Goal: Task Accomplishment & Management: Manage account settings

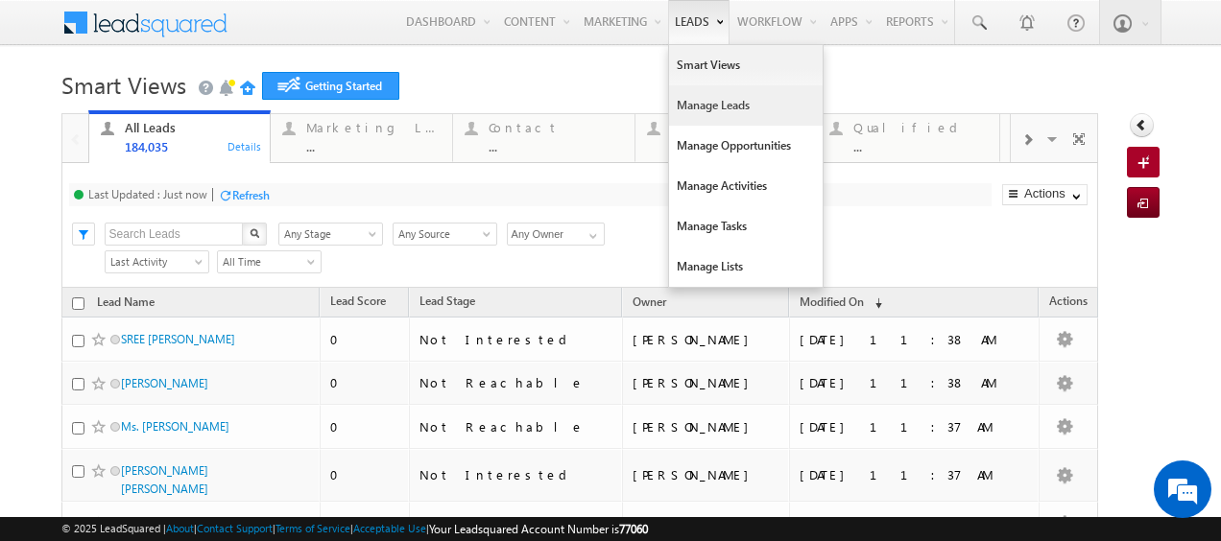
click at [693, 107] on link "Manage Leads" at bounding box center [746, 105] width 154 height 40
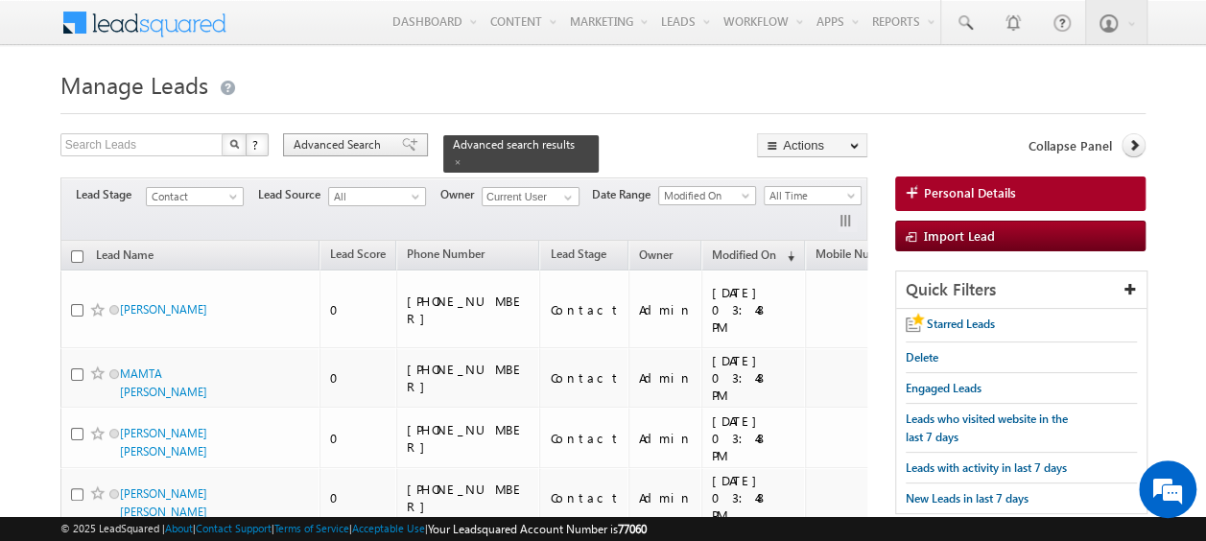
click at [332, 145] on span "Advanced Search" at bounding box center [340, 144] width 93 height 17
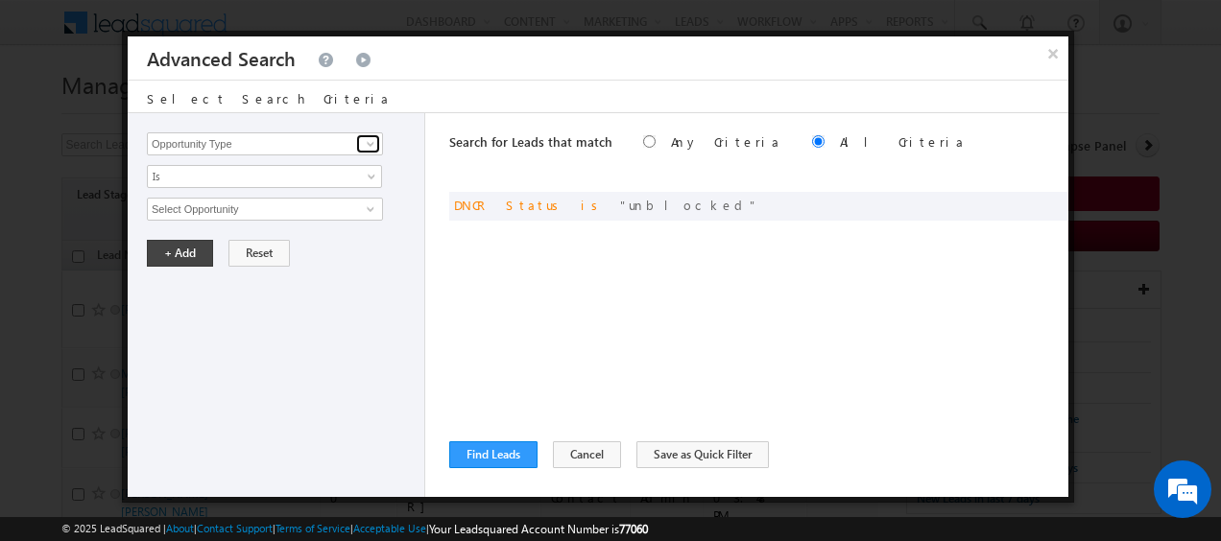
click at [369, 146] on span at bounding box center [370, 143] width 15 height 15
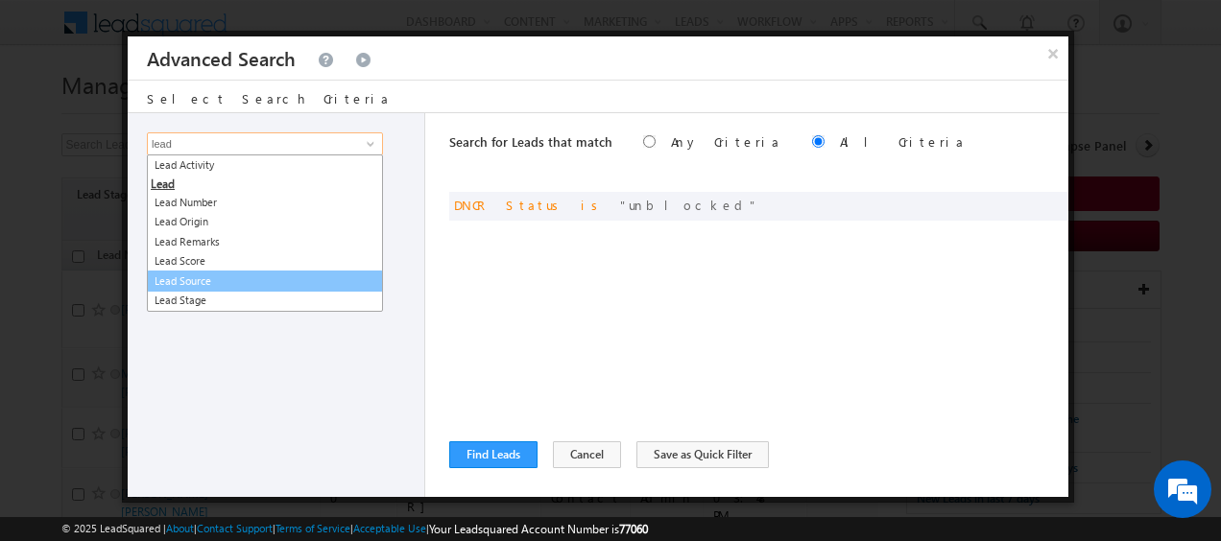
click at [180, 278] on link "Lead Source" at bounding box center [265, 282] width 236 height 22
type input "Lead Source"
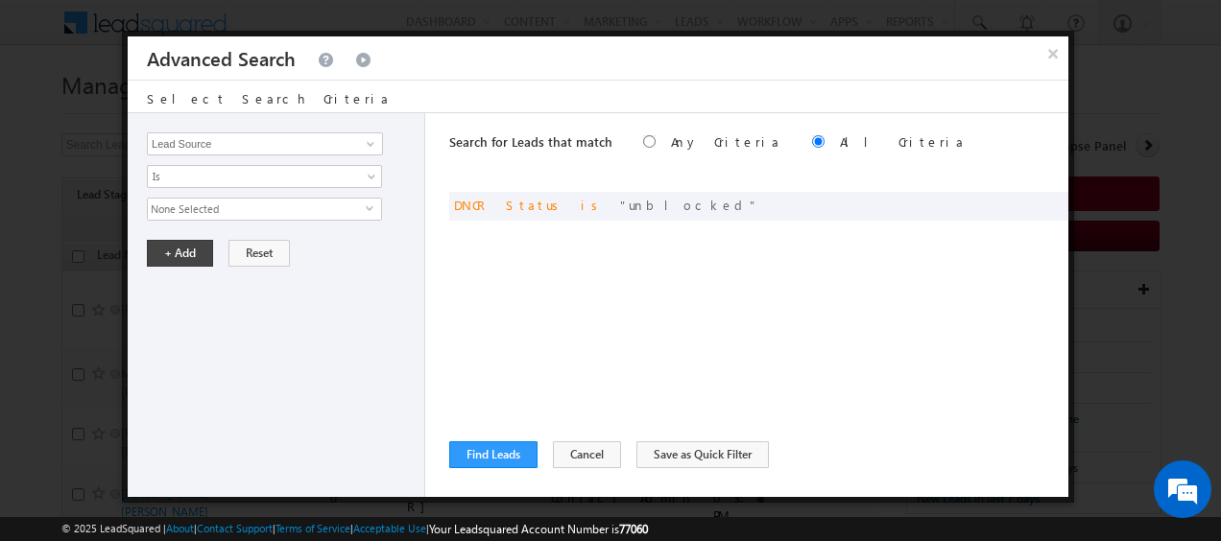
click at [365, 208] on span "None Selected" at bounding box center [257, 209] width 218 height 21
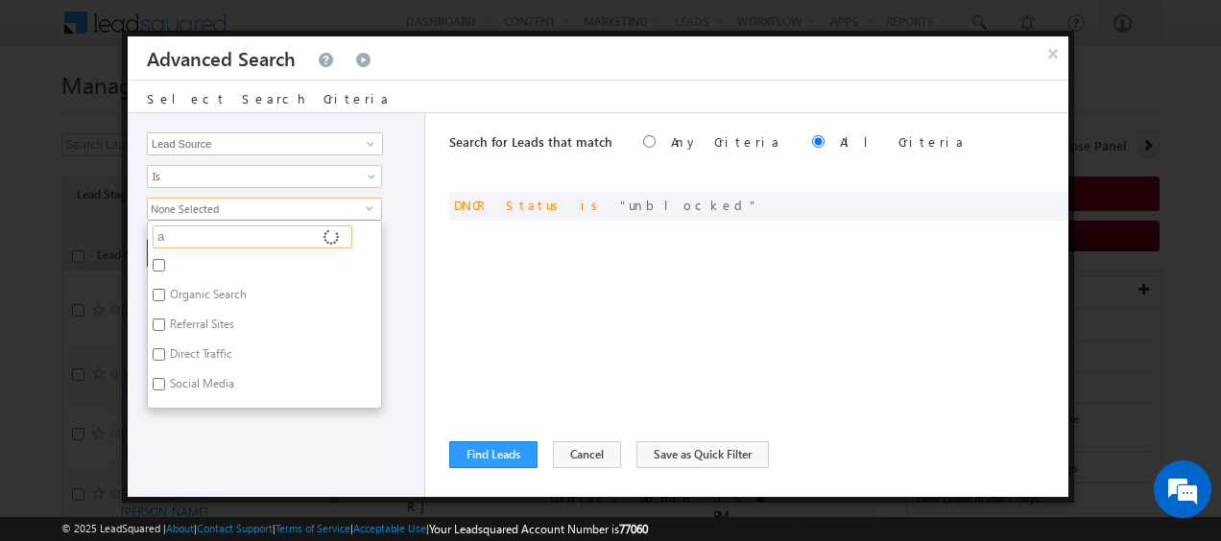
type input "ar"
click at [267, 236] on input "ar" at bounding box center [253, 237] width 200 height 23
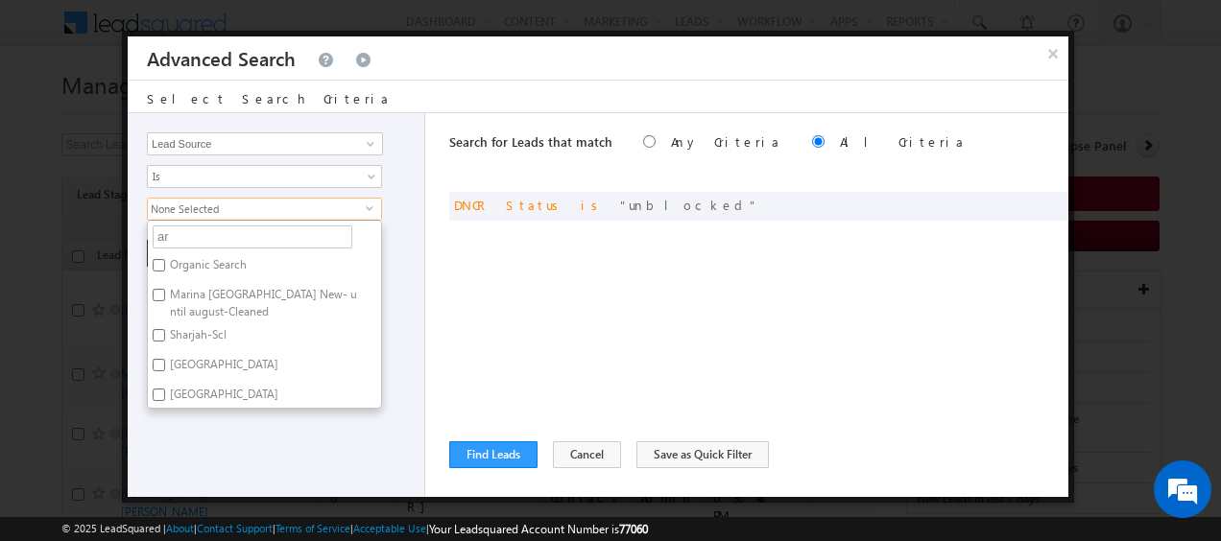
type input "arj"
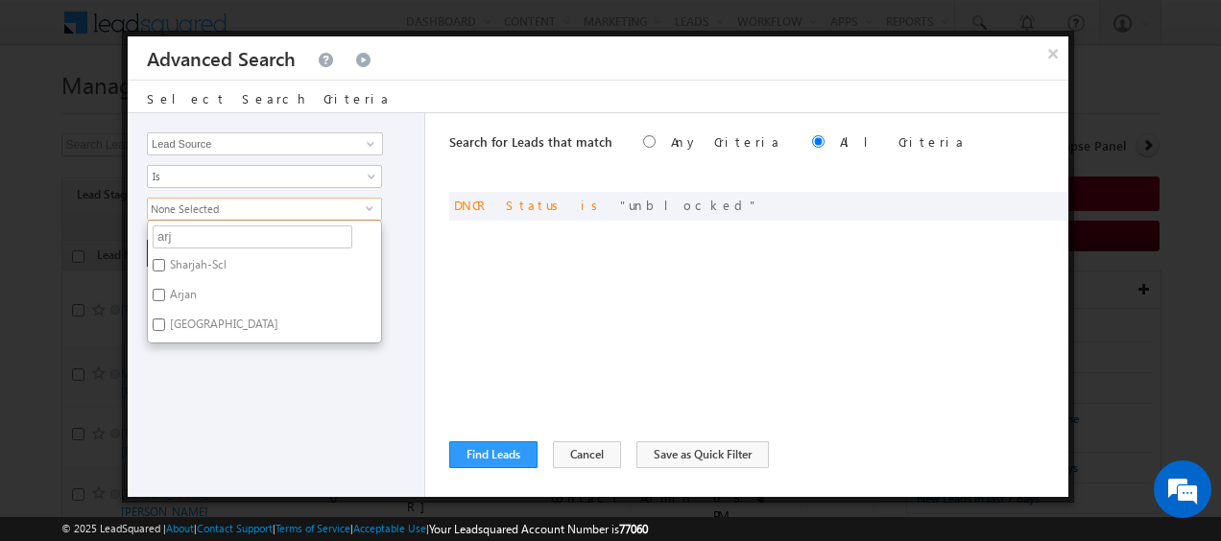
click at [167, 290] on label "Arjan" at bounding box center [182, 298] width 68 height 30
click at [165, 290] on input "Arjan" at bounding box center [159, 295] width 12 height 12
checkbox input "true"
click at [385, 276] on div "Opportunity Type Lead Activity Task Sales Group Prospect Id Address 1 Address 2…" at bounding box center [276, 305] width 297 height 384
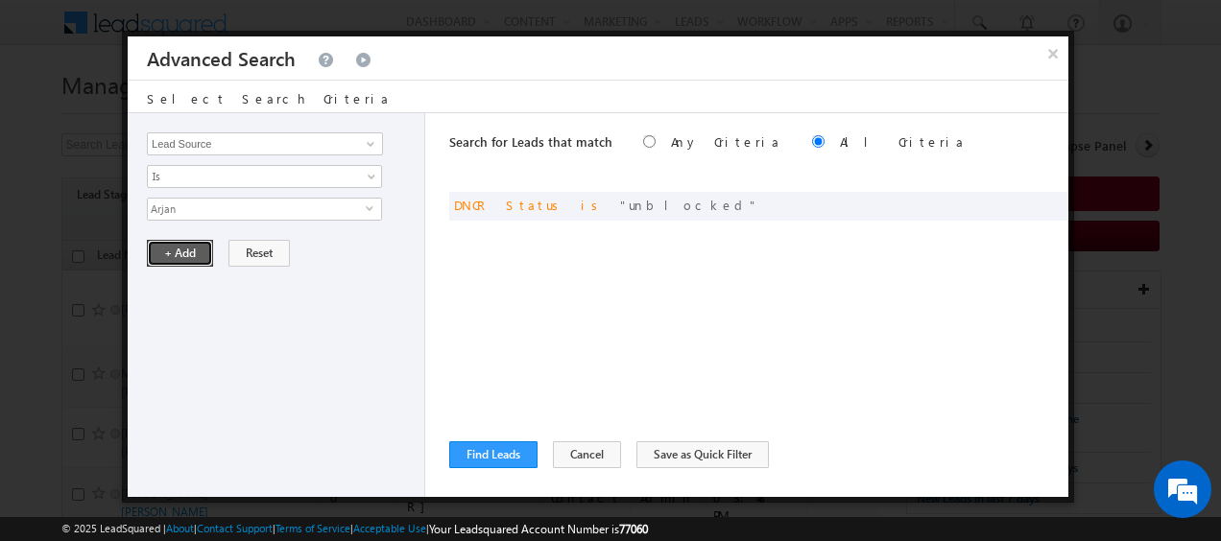
click at [177, 250] on button "+ Add" at bounding box center [180, 253] width 66 height 27
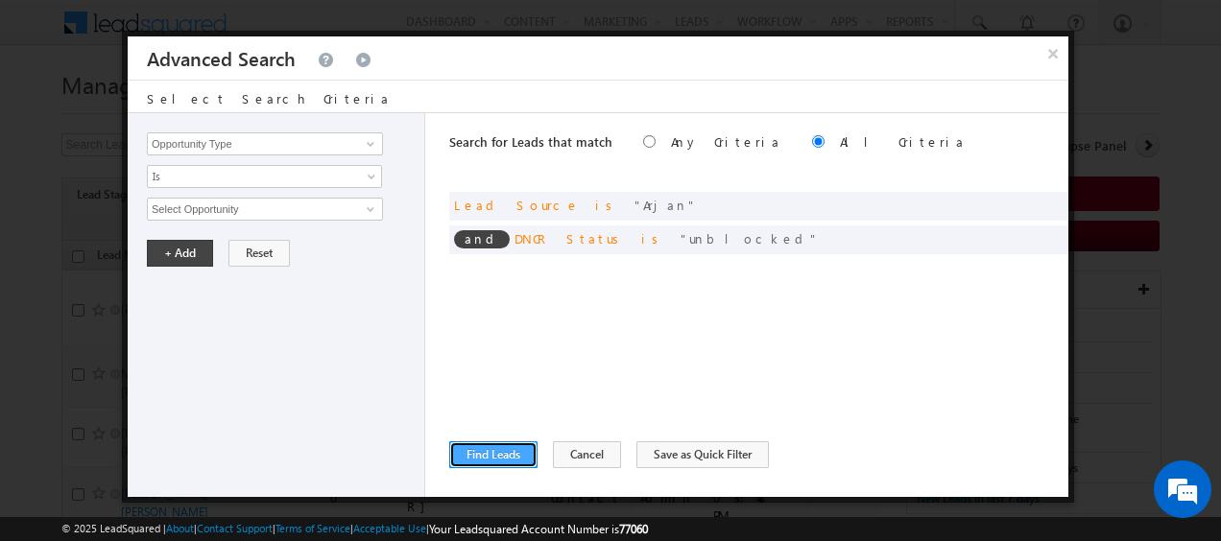
click at [500, 455] on button "Find Leads" at bounding box center [493, 454] width 88 height 27
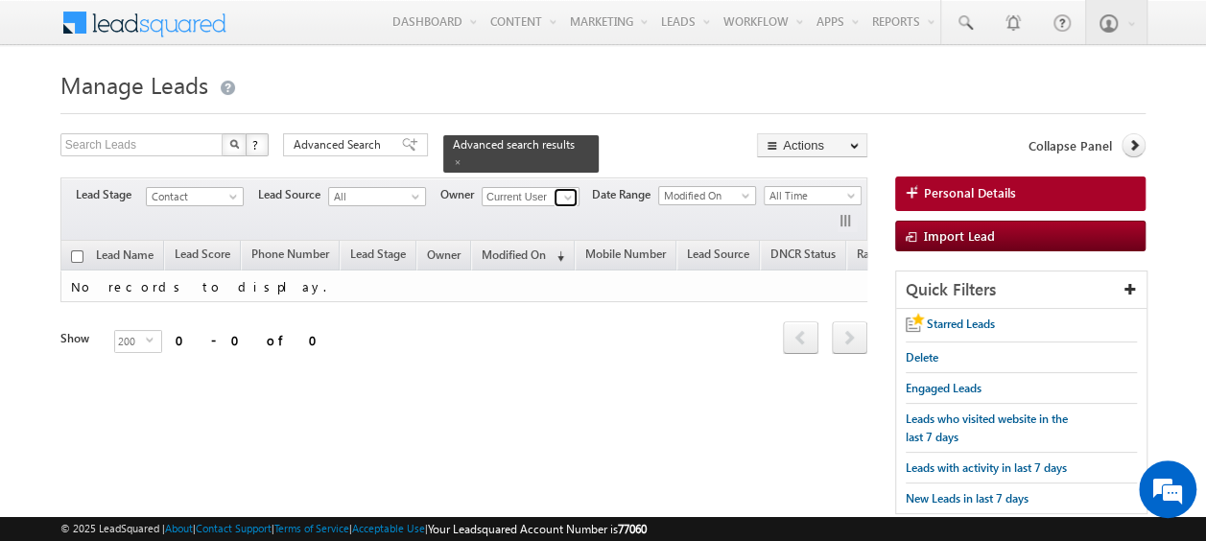
click at [566, 190] on span at bounding box center [567, 197] width 15 height 15
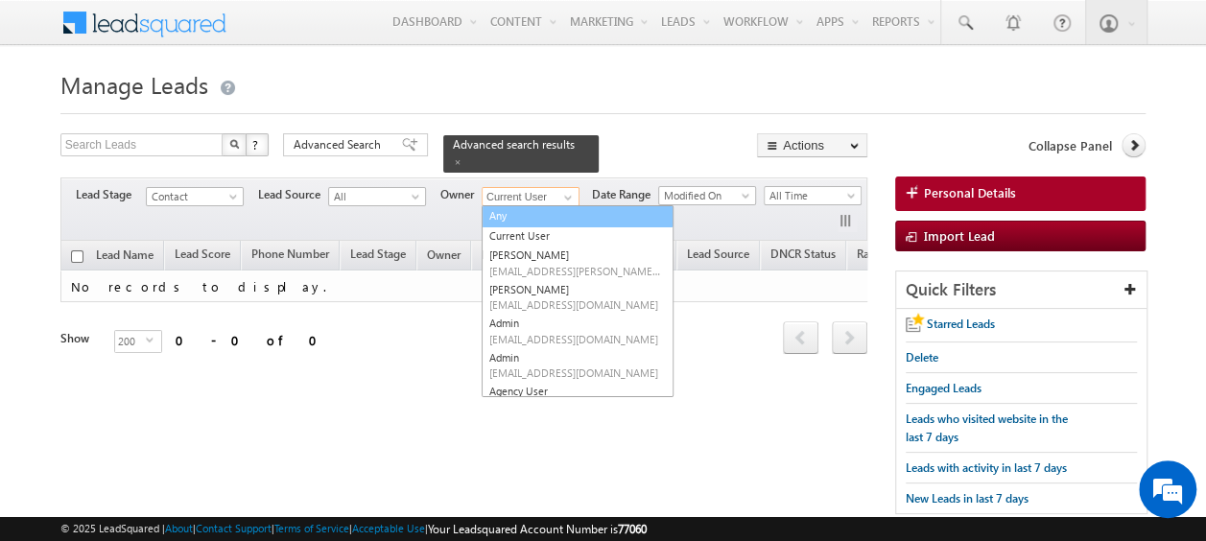
click at [516, 205] on link "Any" at bounding box center [578, 216] width 192 height 22
type input "Any"
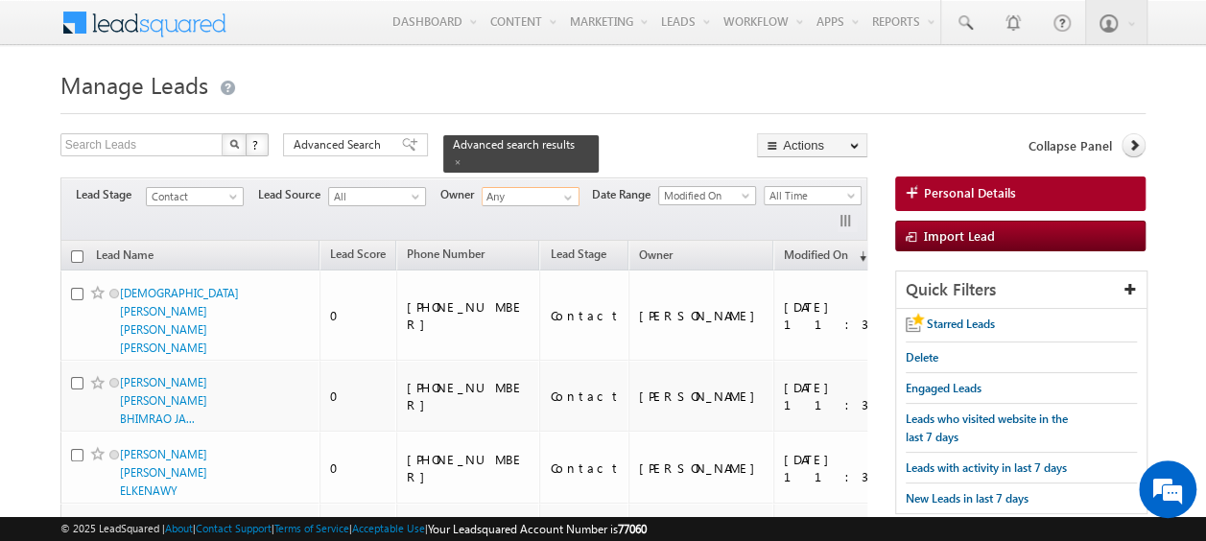
click at [80, 250] on input "checkbox" at bounding box center [77, 256] width 12 height 12
checkbox input "true"
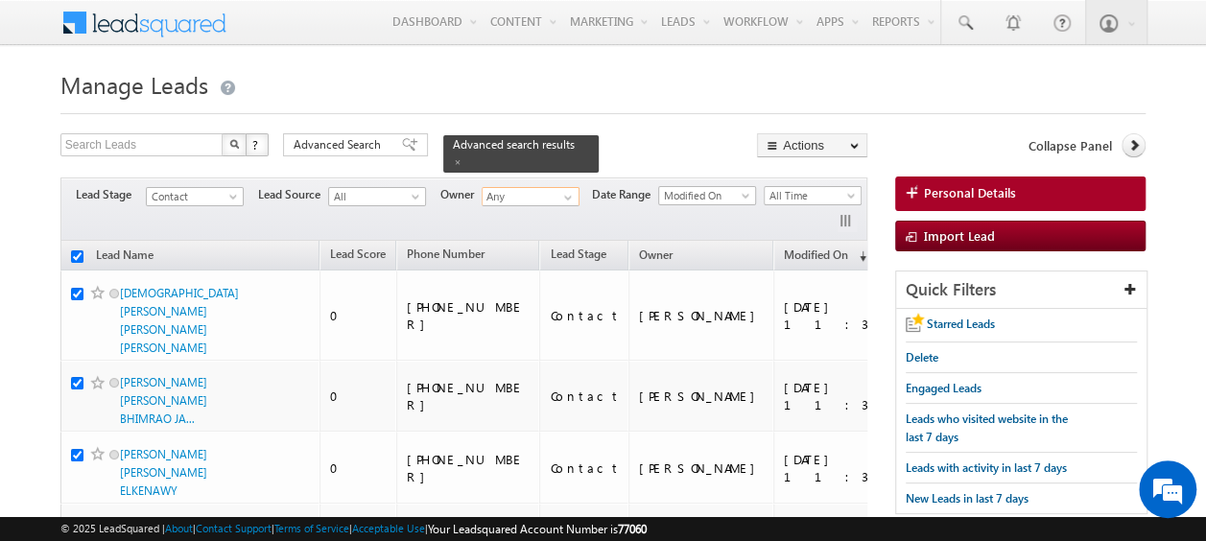
checkbox input "true"
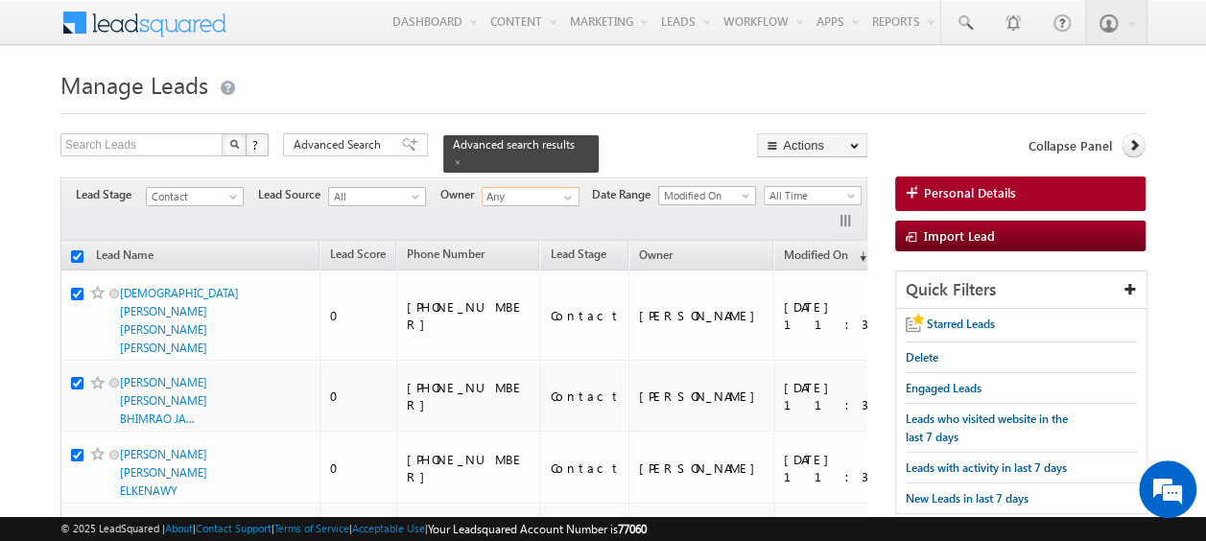
checkbox input "true"
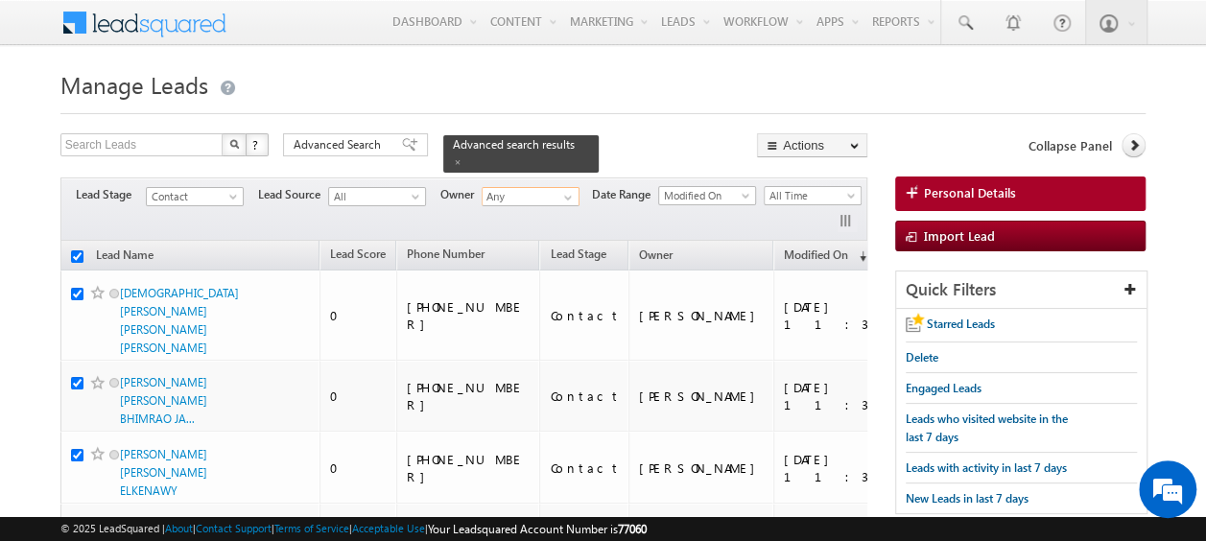
checkbox input "true"
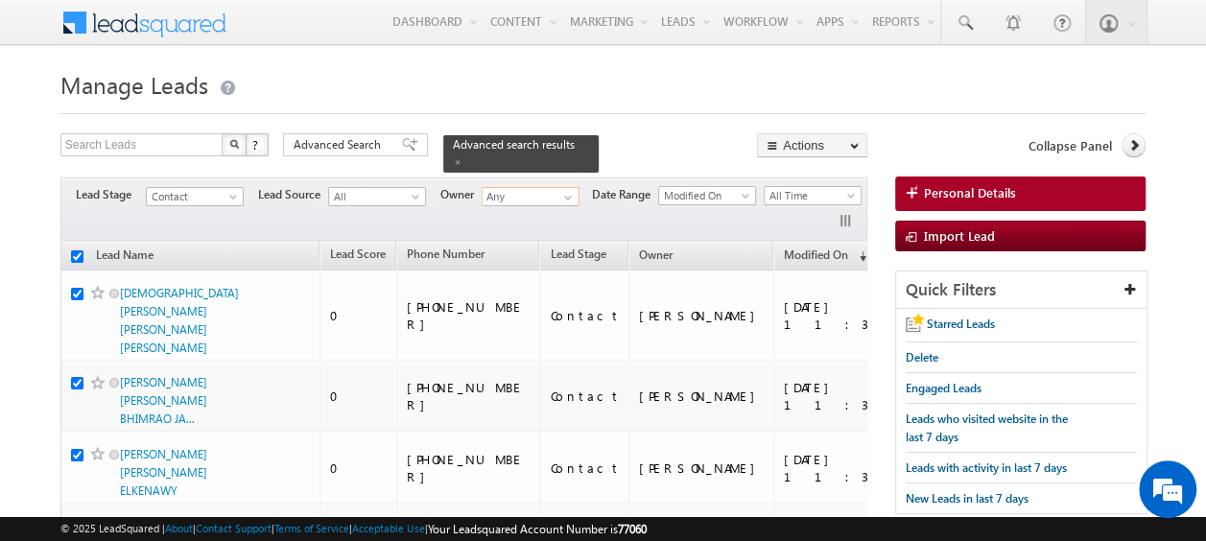
checkbox input "true"
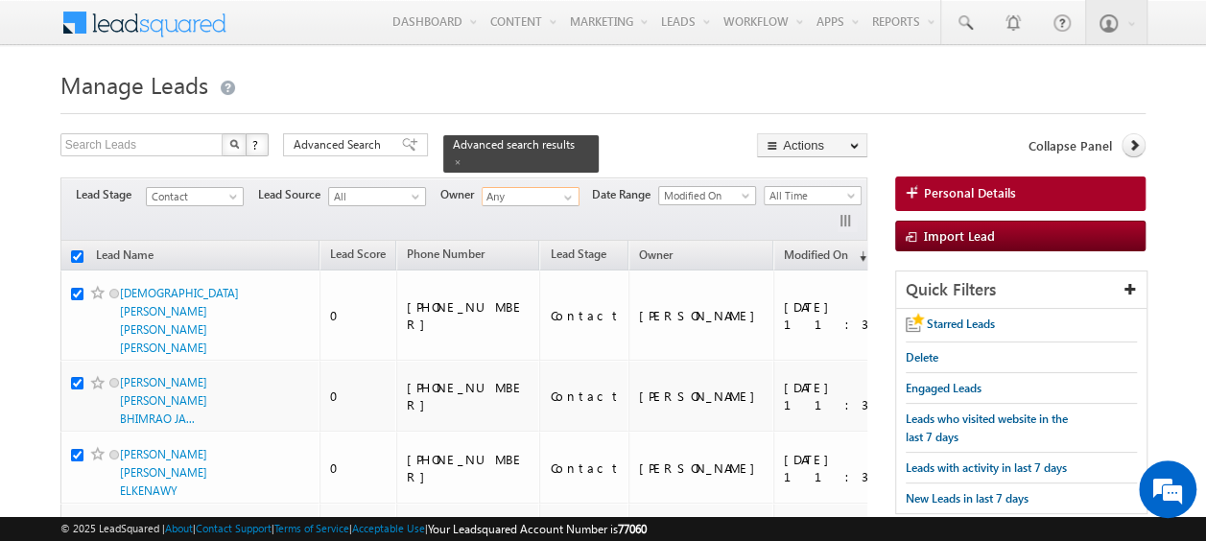
checkbox input "true"
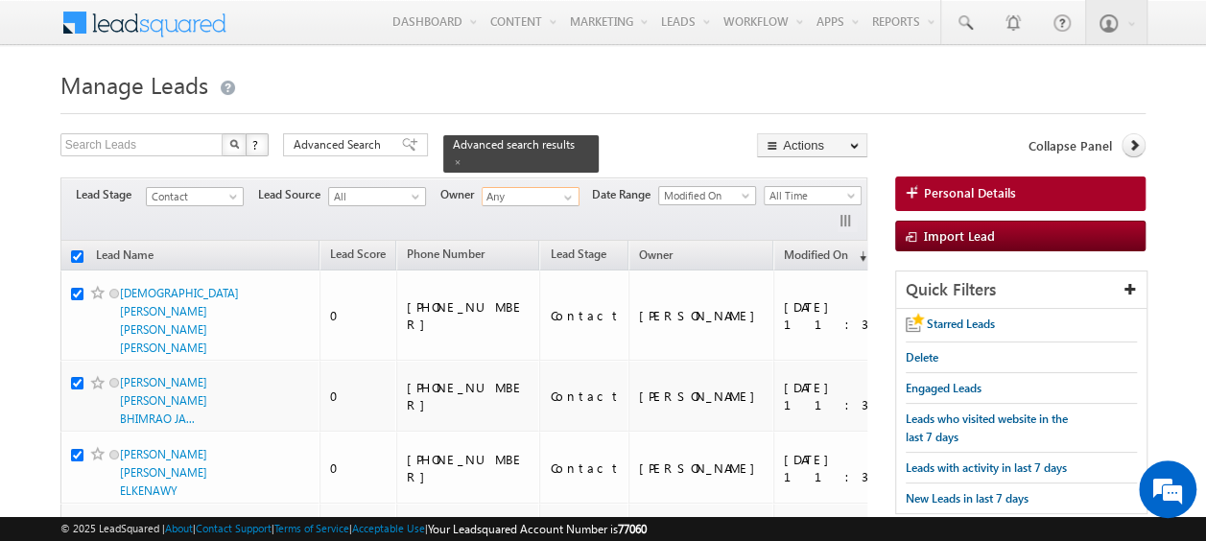
checkbox input "true"
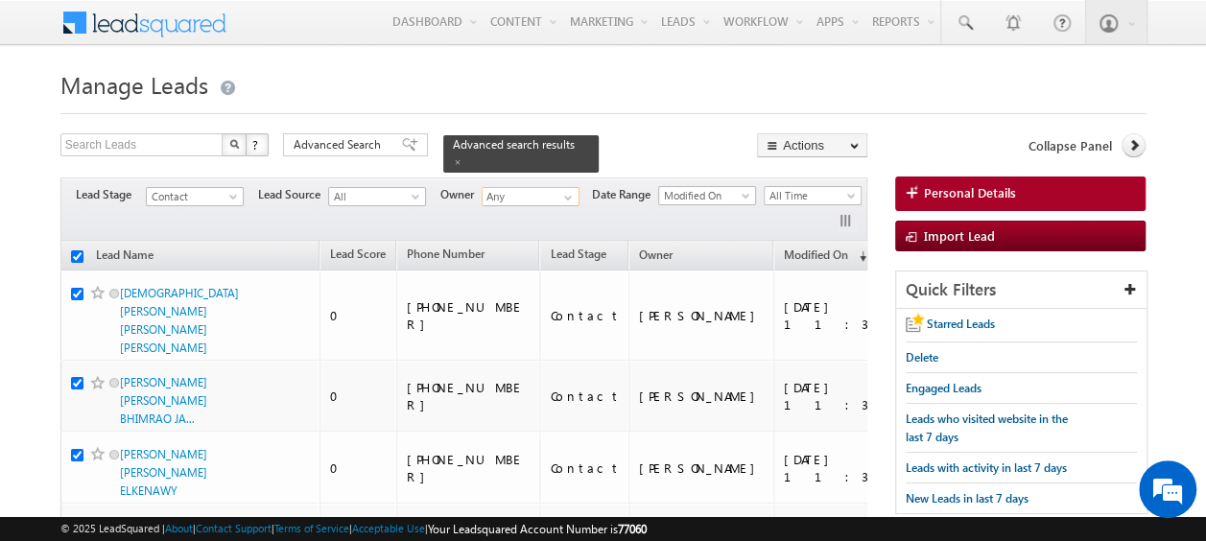
checkbox input "true"
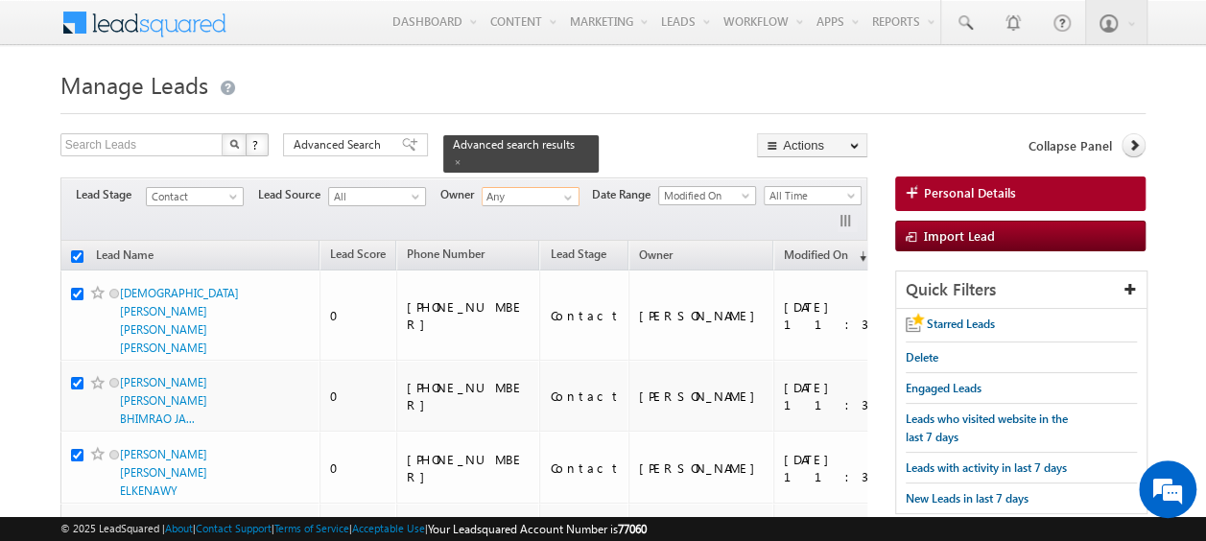
checkbox input "true"
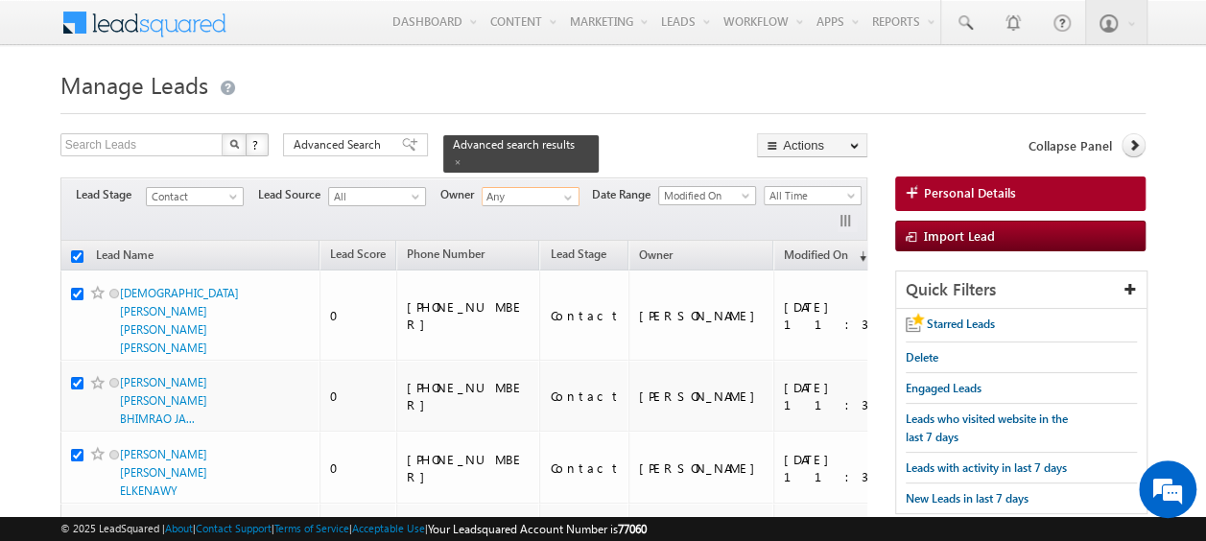
checkbox input "true"
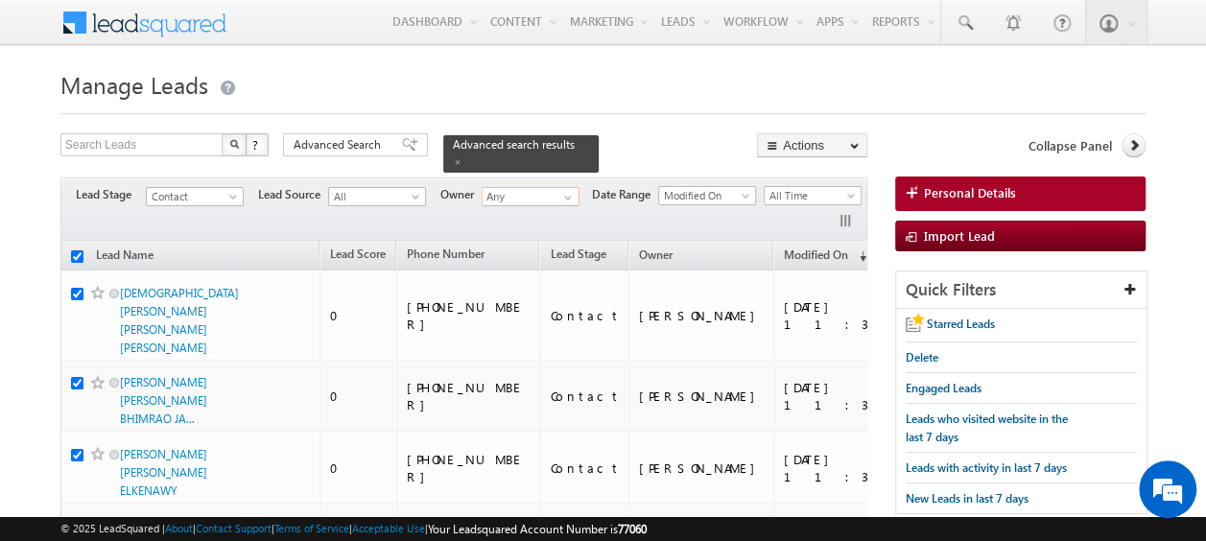
checkbox input "true"
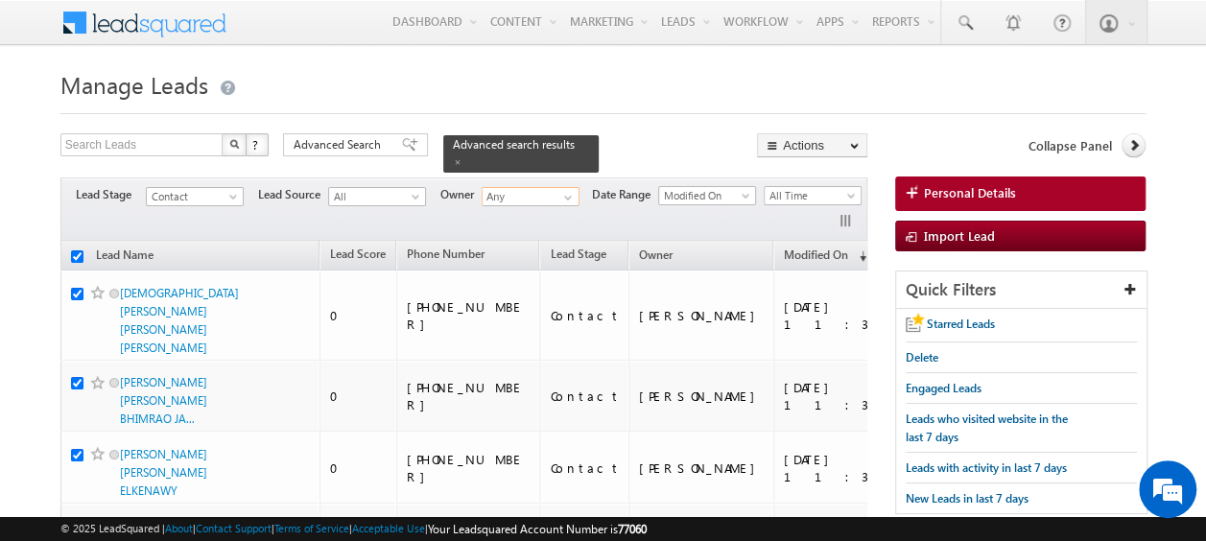
checkbox input "true"
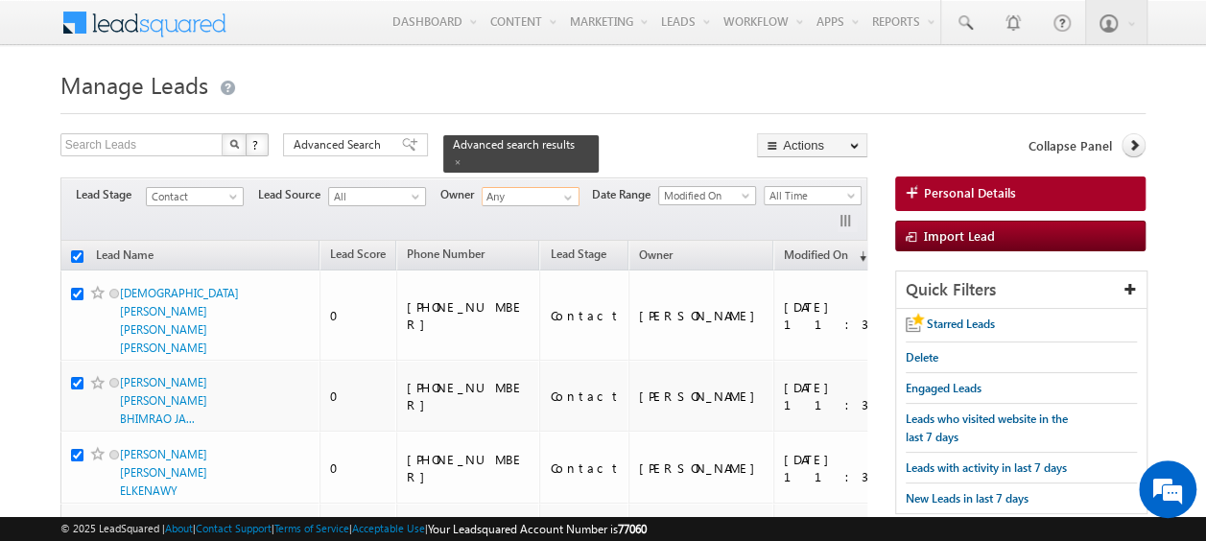
checkbox input "true"
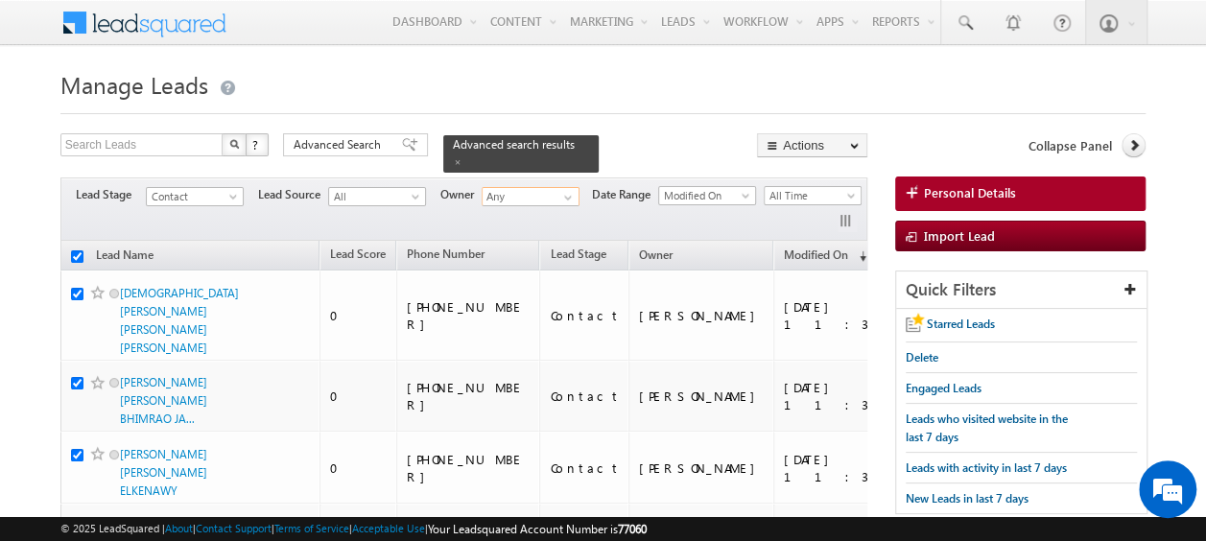
checkbox input "true"
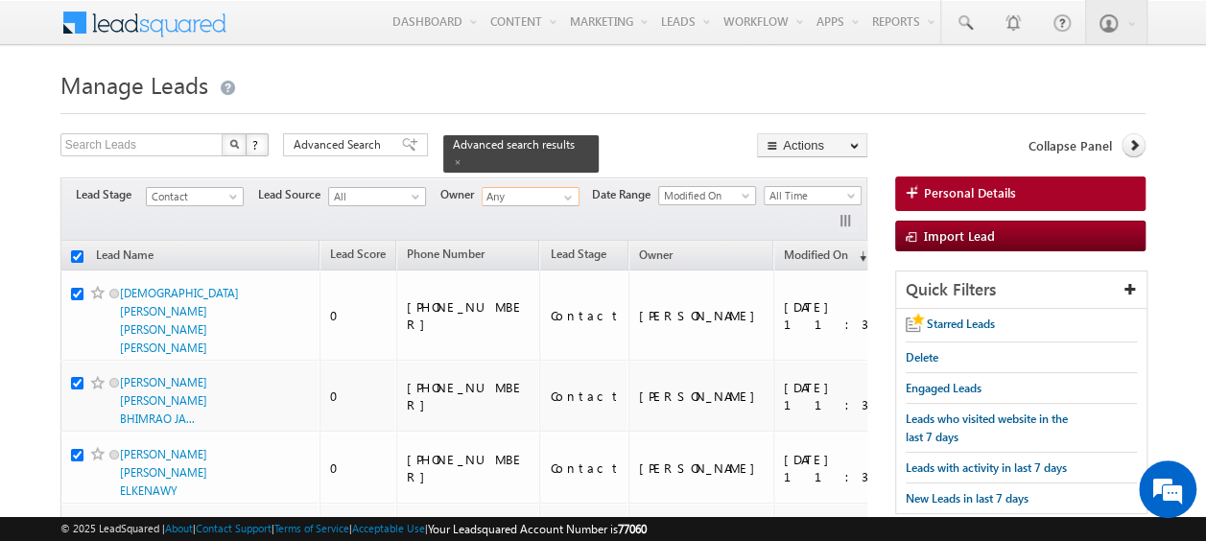
checkbox input "true"
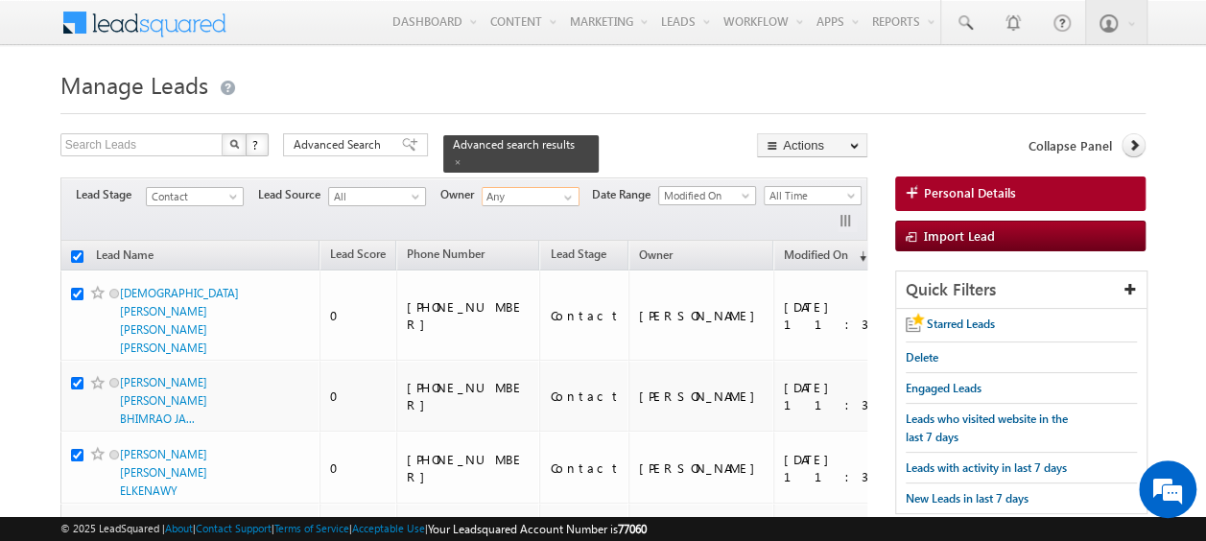
checkbox input "true"
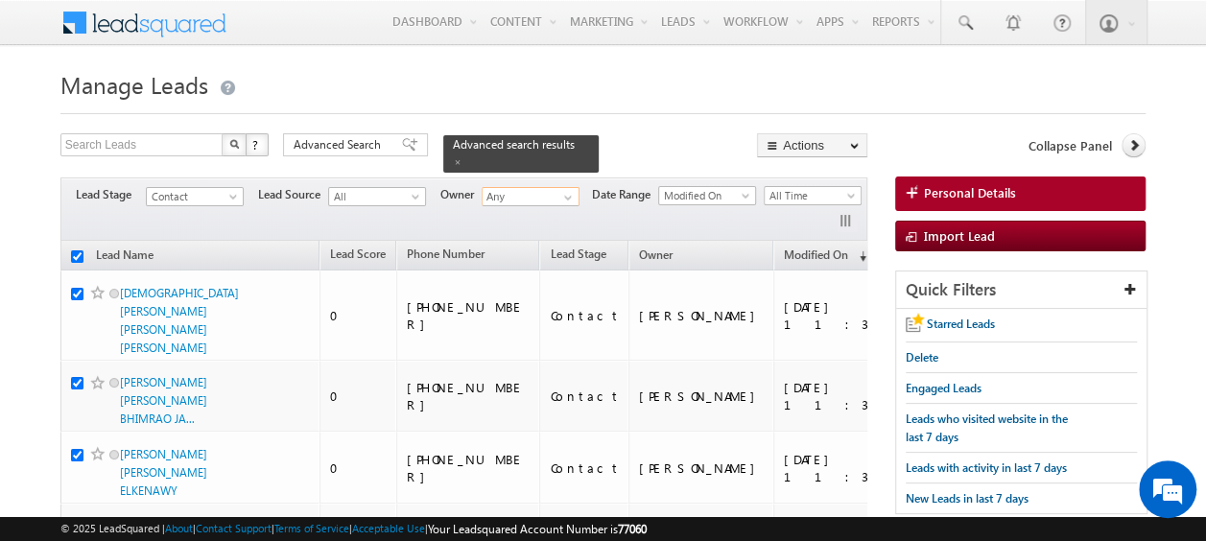
checkbox input "true"
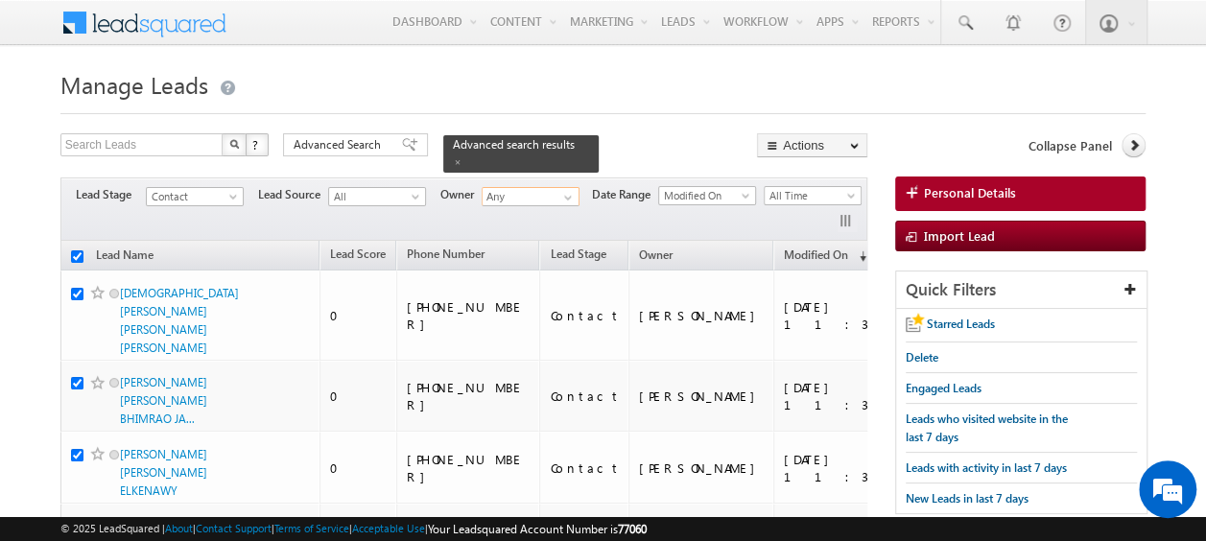
checkbox input "true"
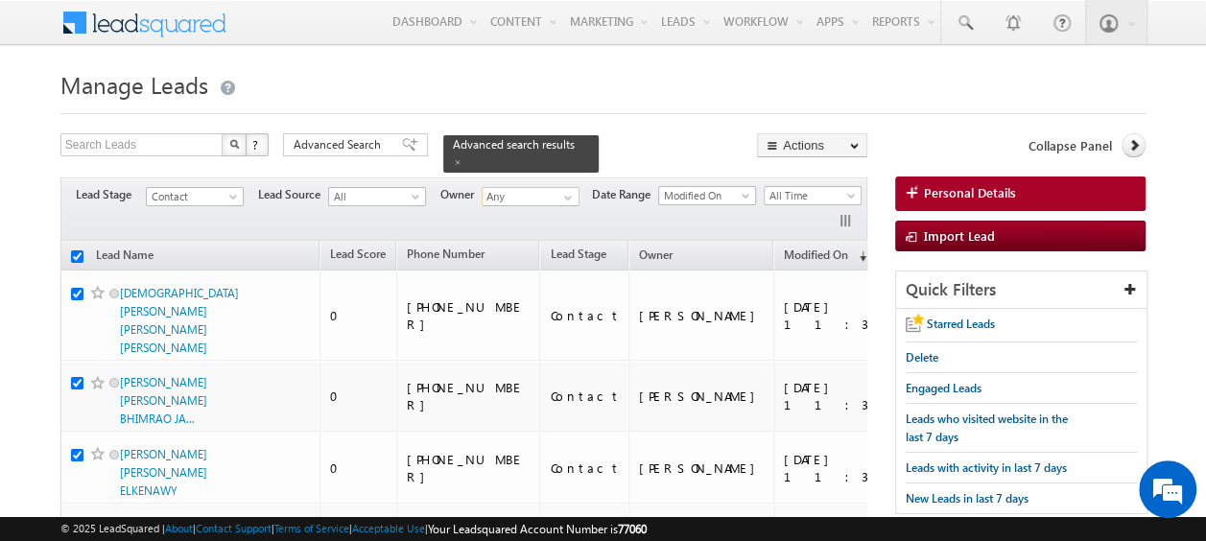
checkbox input "true"
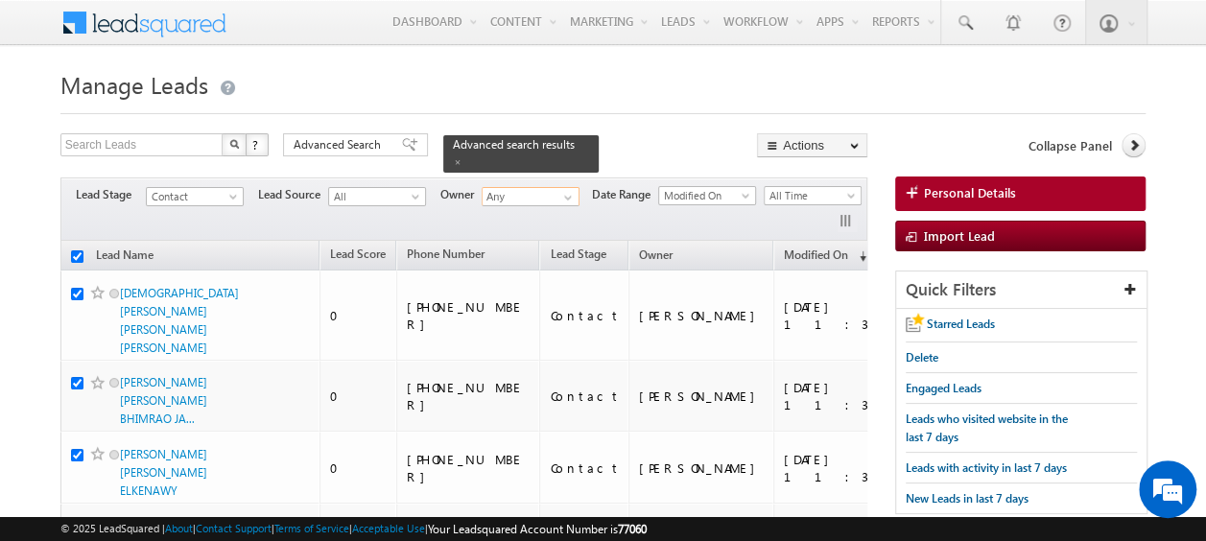
checkbox input "true"
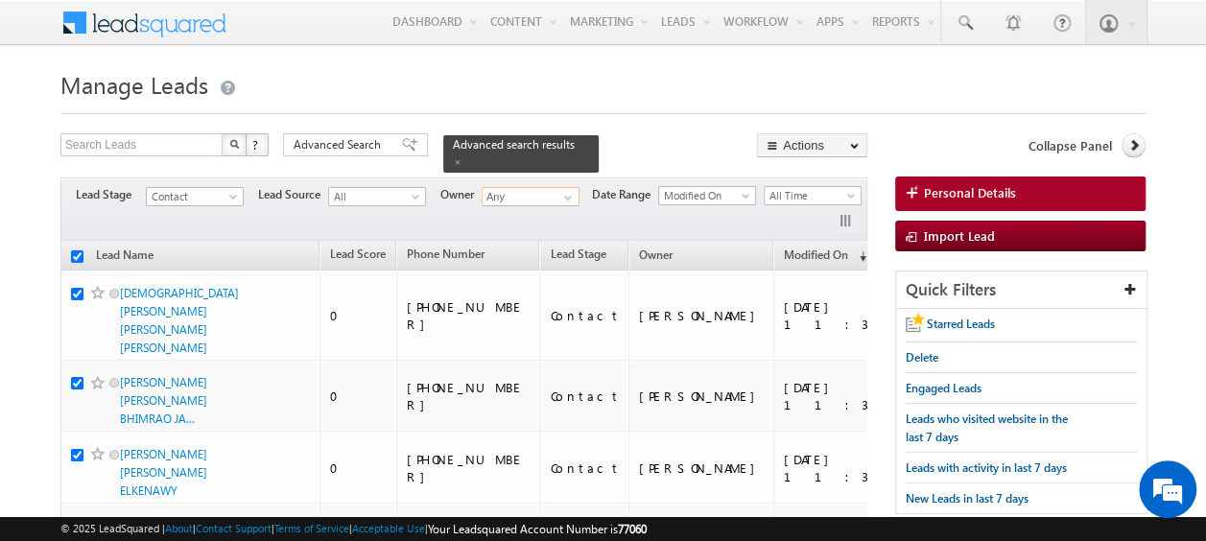
checkbox input "true"
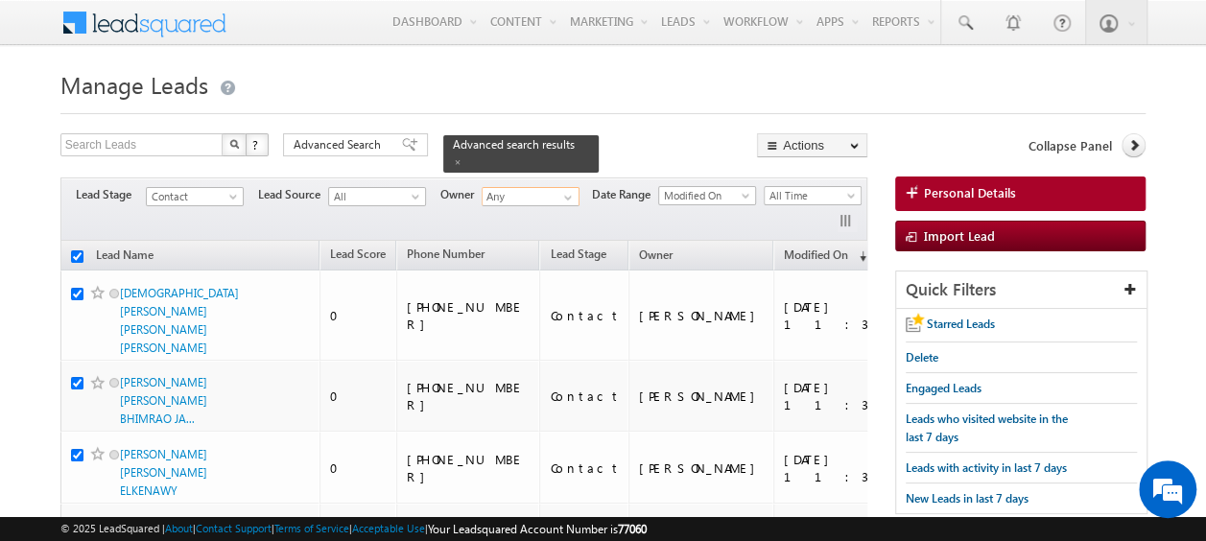
checkbox input "true"
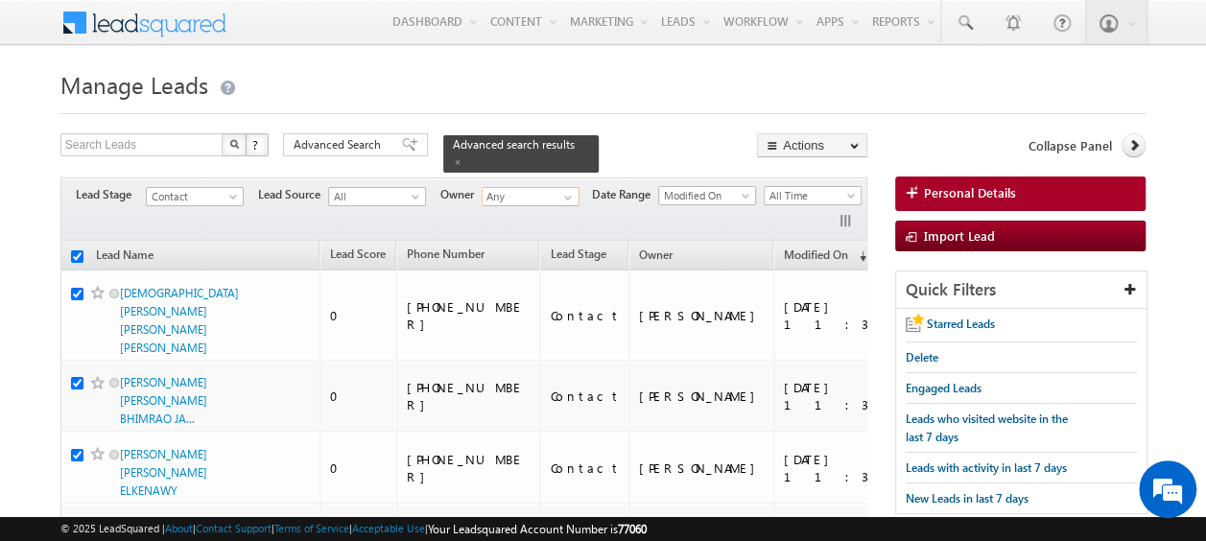
checkbox input "true"
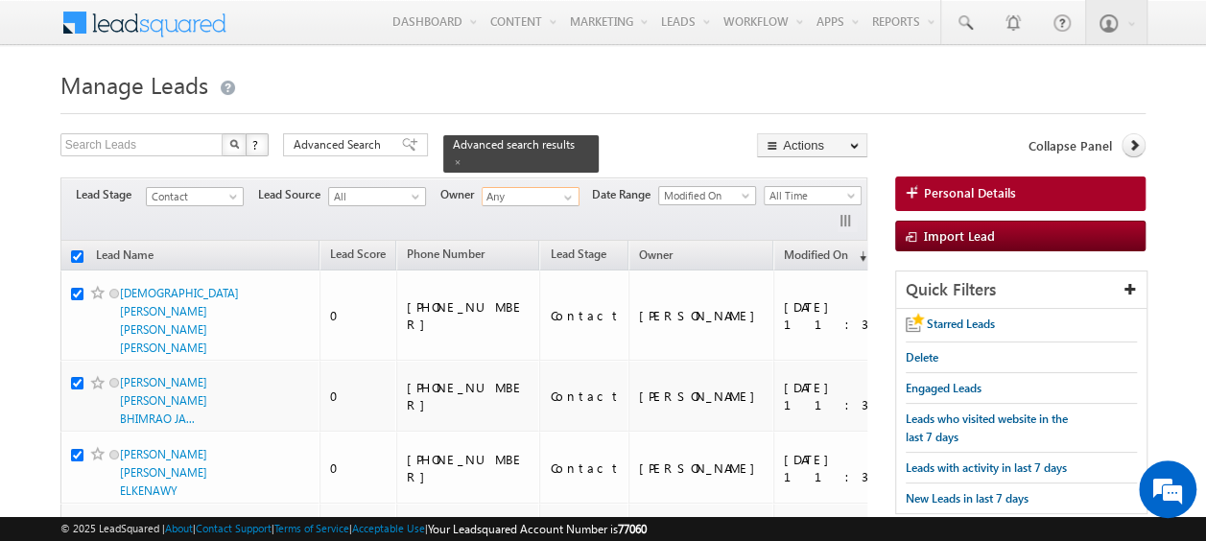
checkbox input "true"
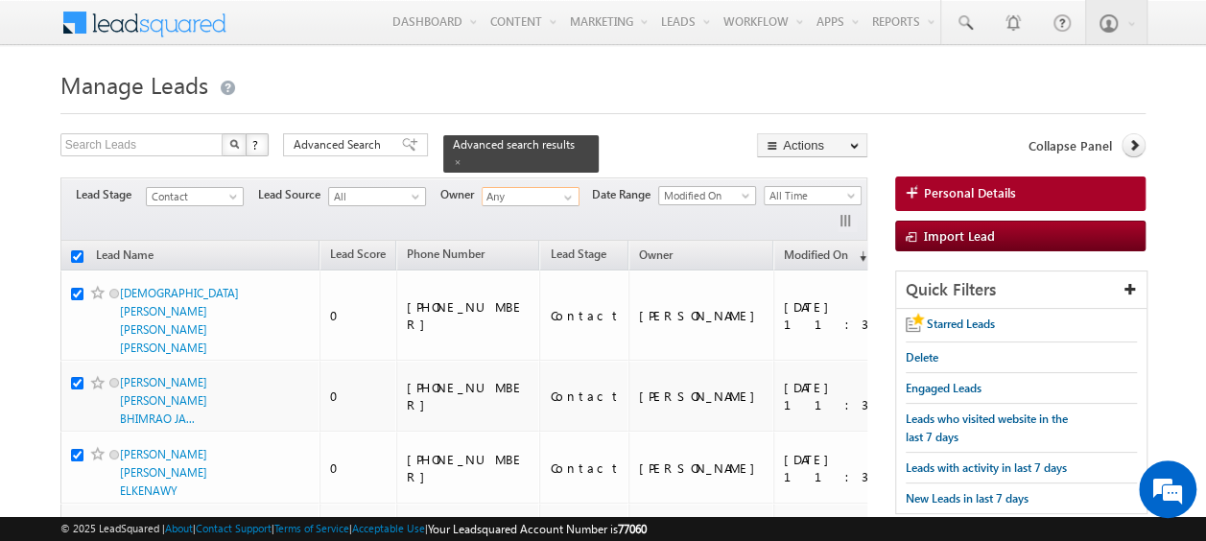
checkbox input "true"
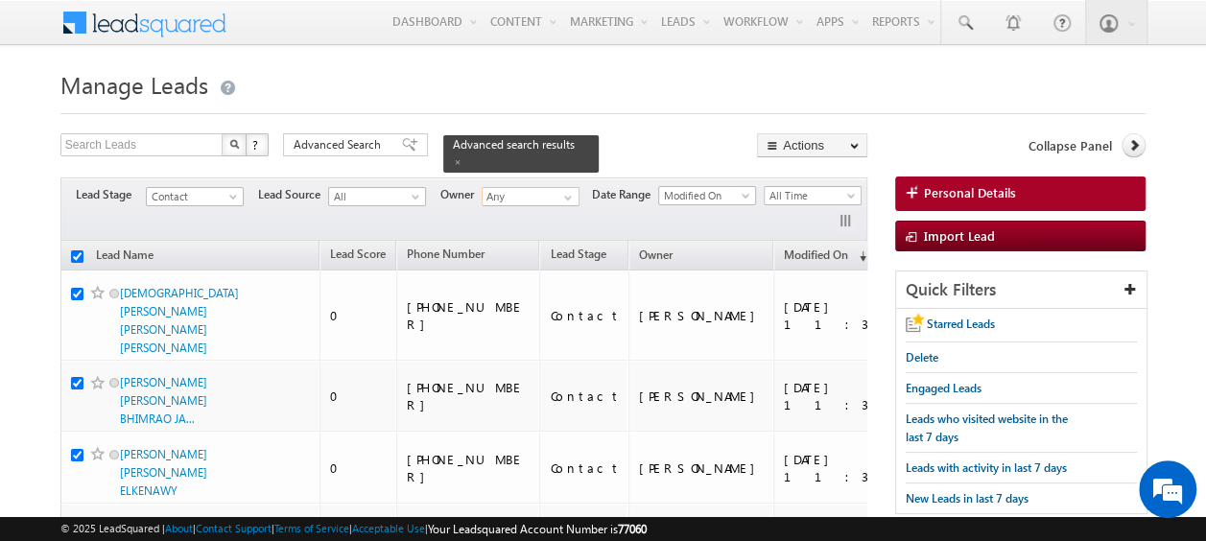
checkbox input "true"
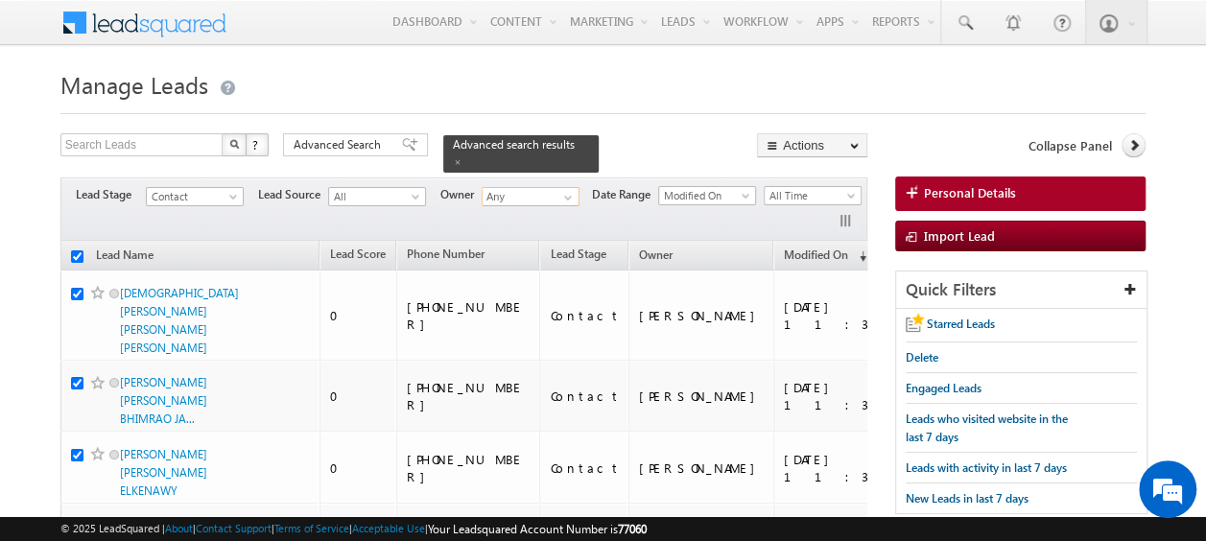
checkbox input "true"
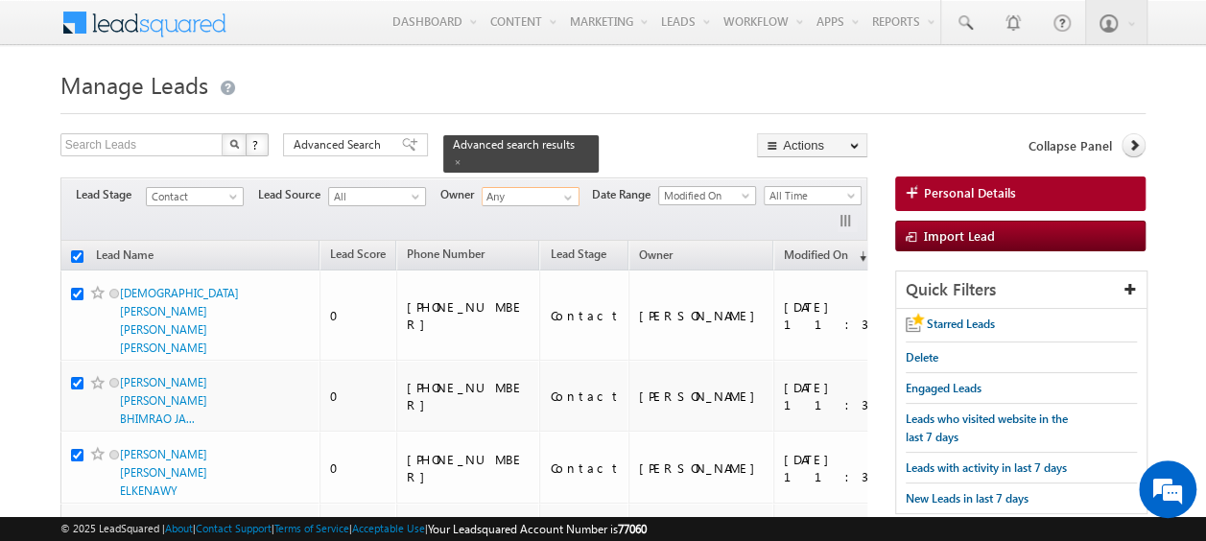
checkbox input "true"
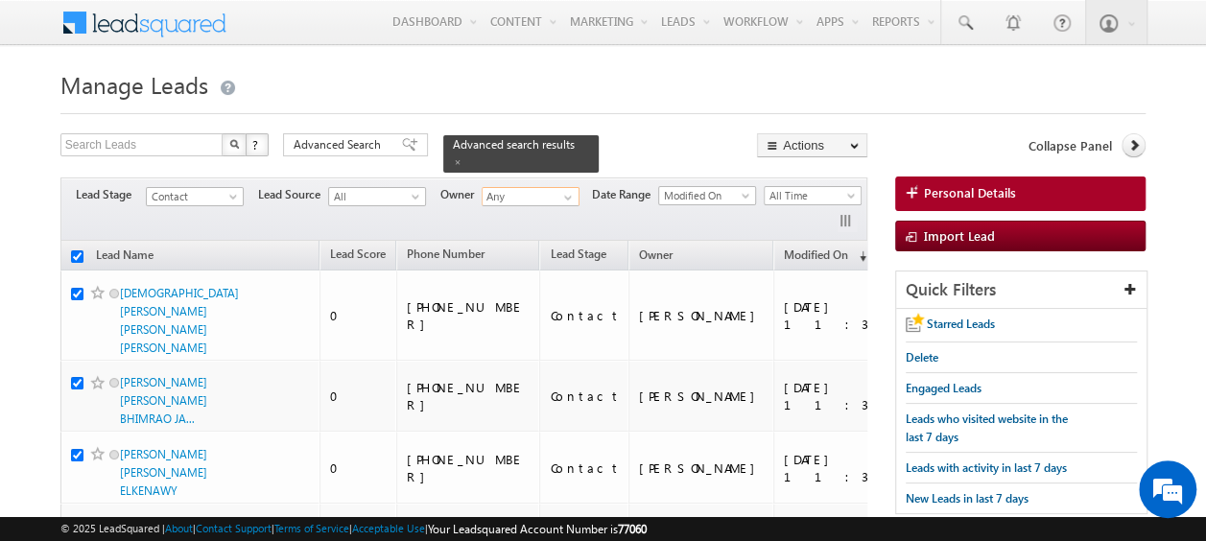
checkbox input "true"
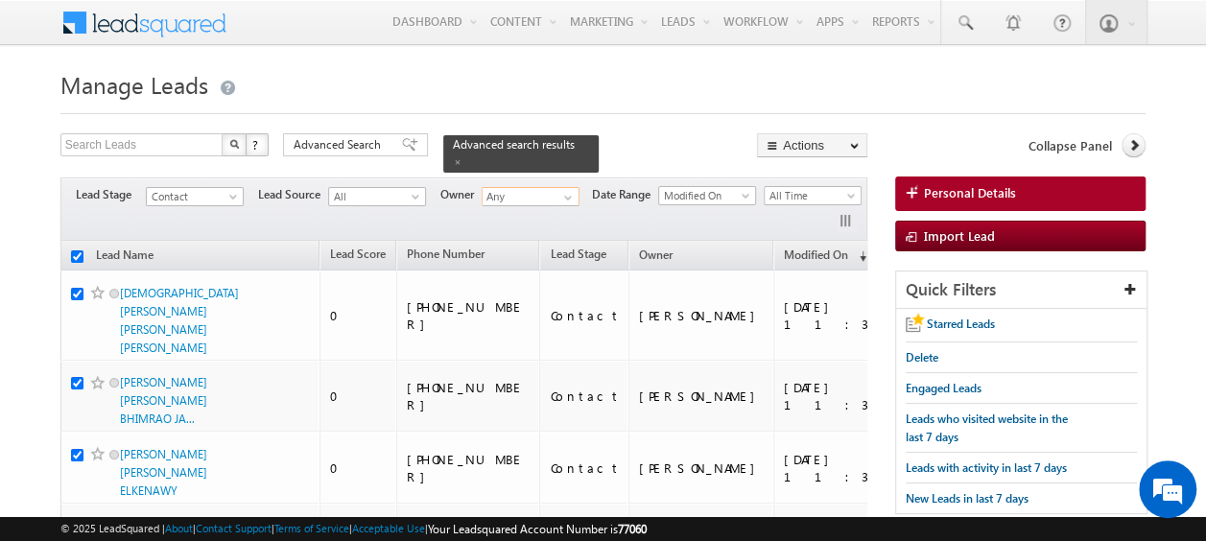
checkbox input "true"
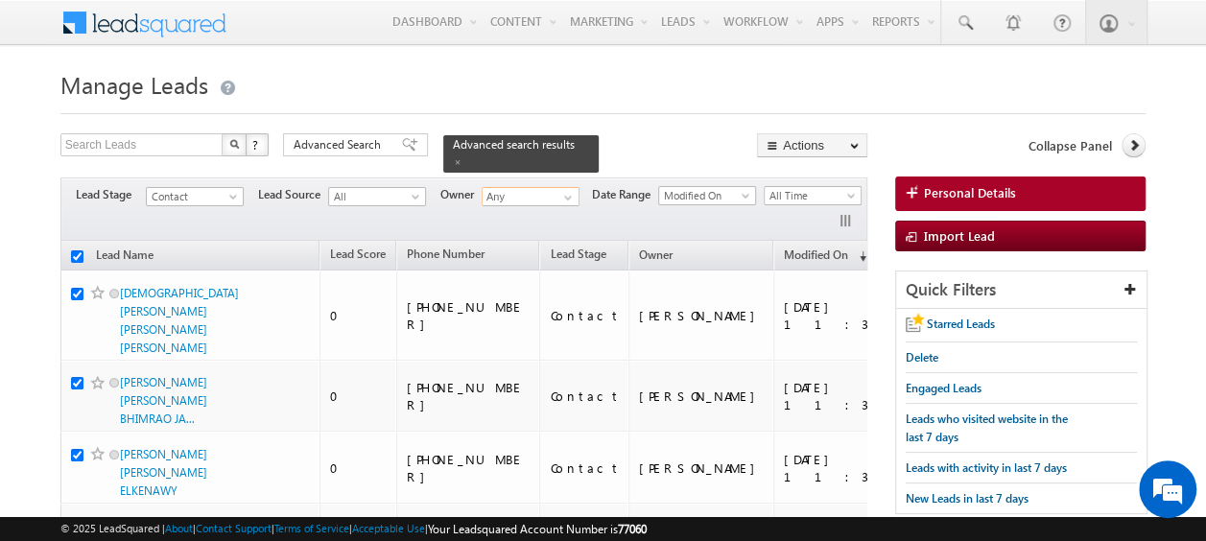
checkbox input "true"
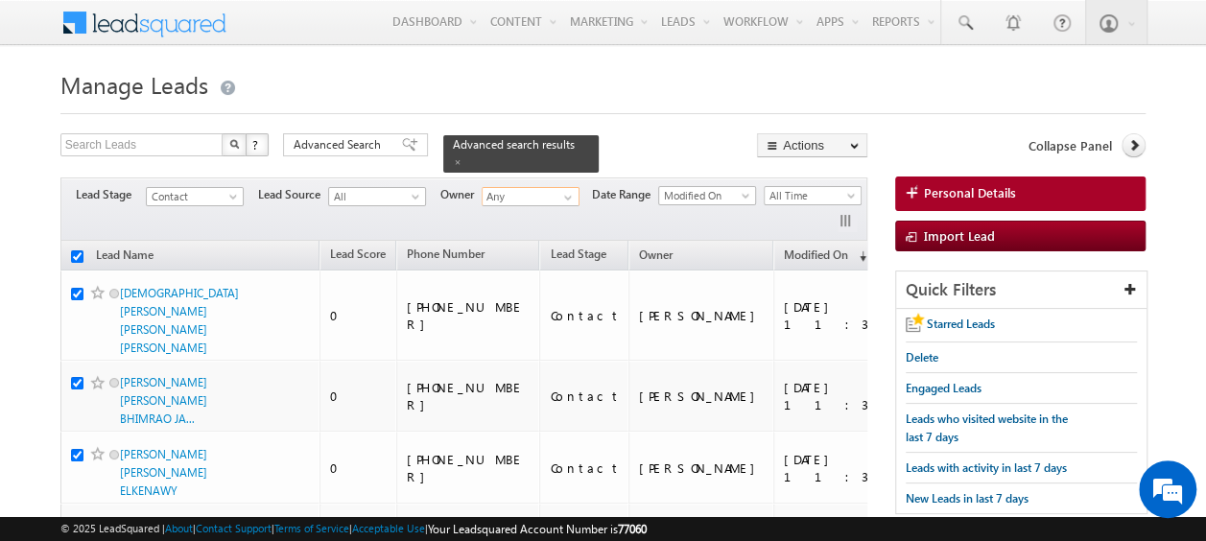
checkbox input "true"
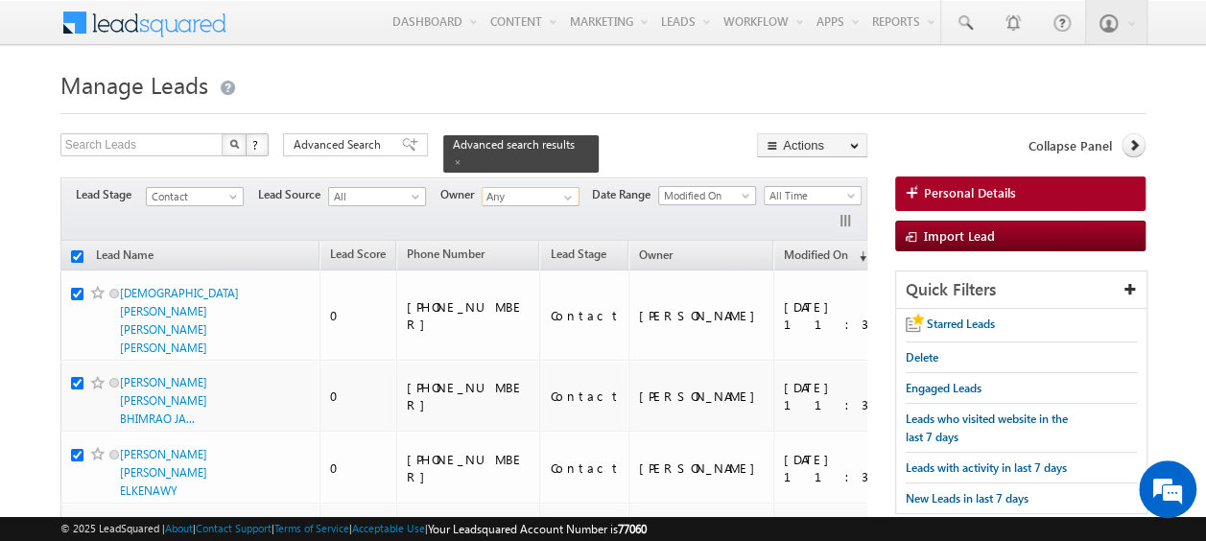
checkbox input "true"
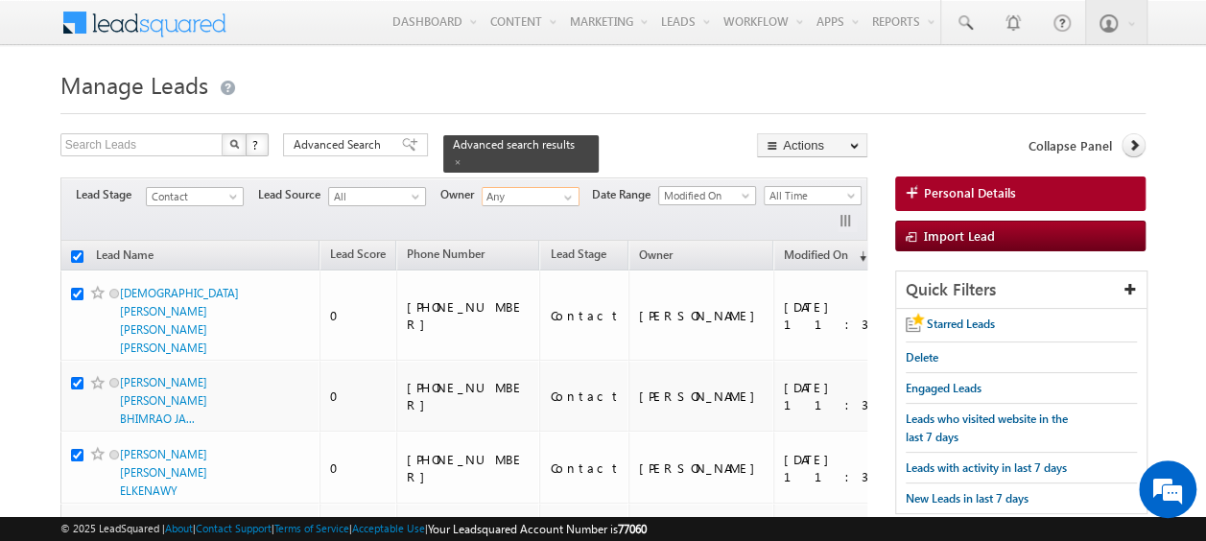
checkbox input "true"
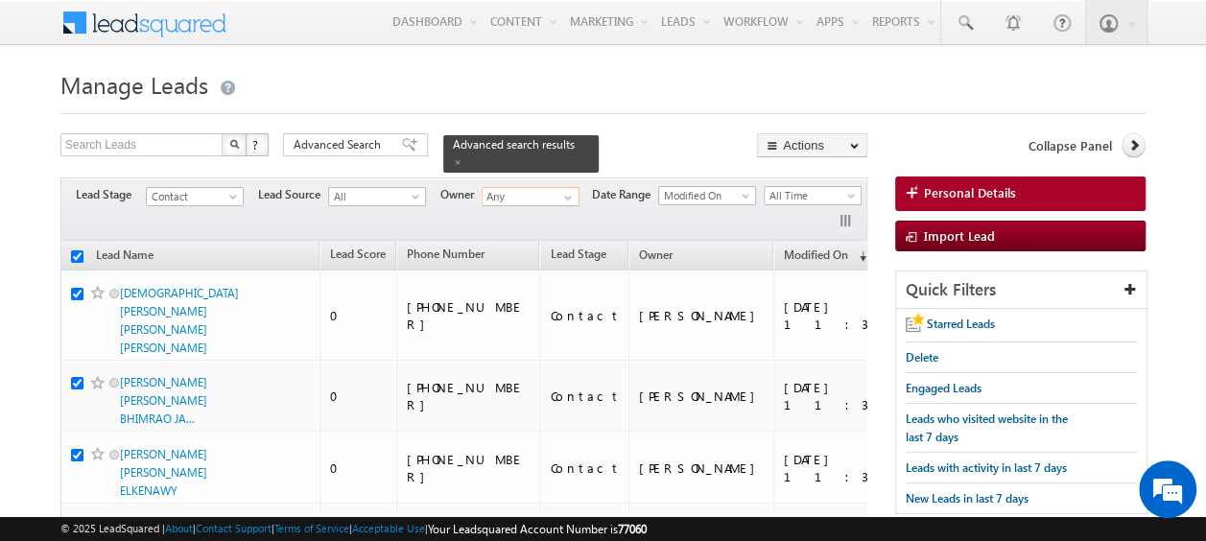
checkbox input "true"
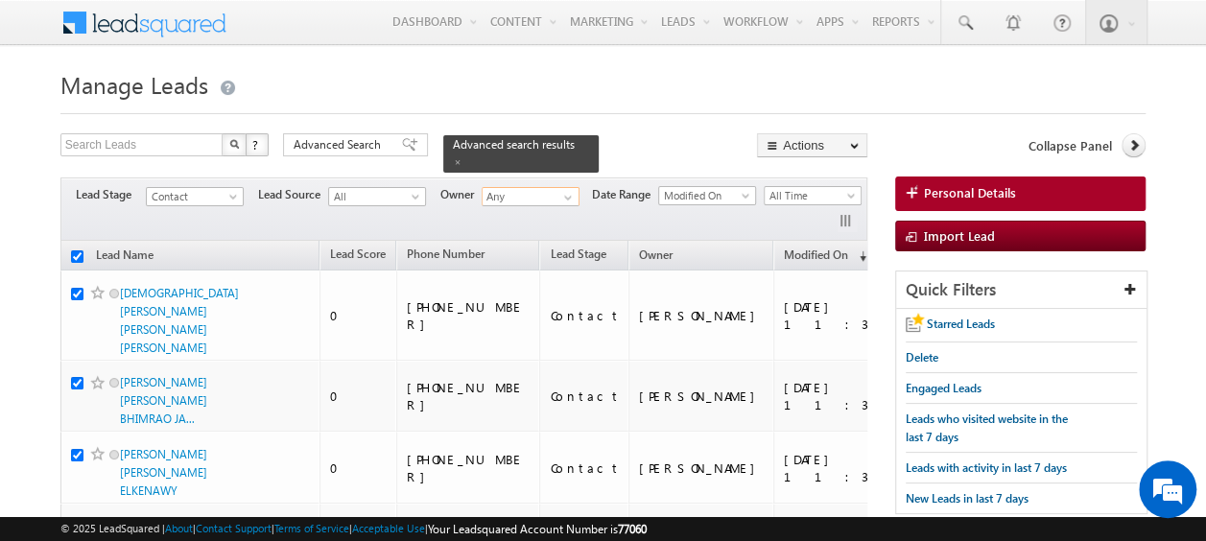
checkbox input "true"
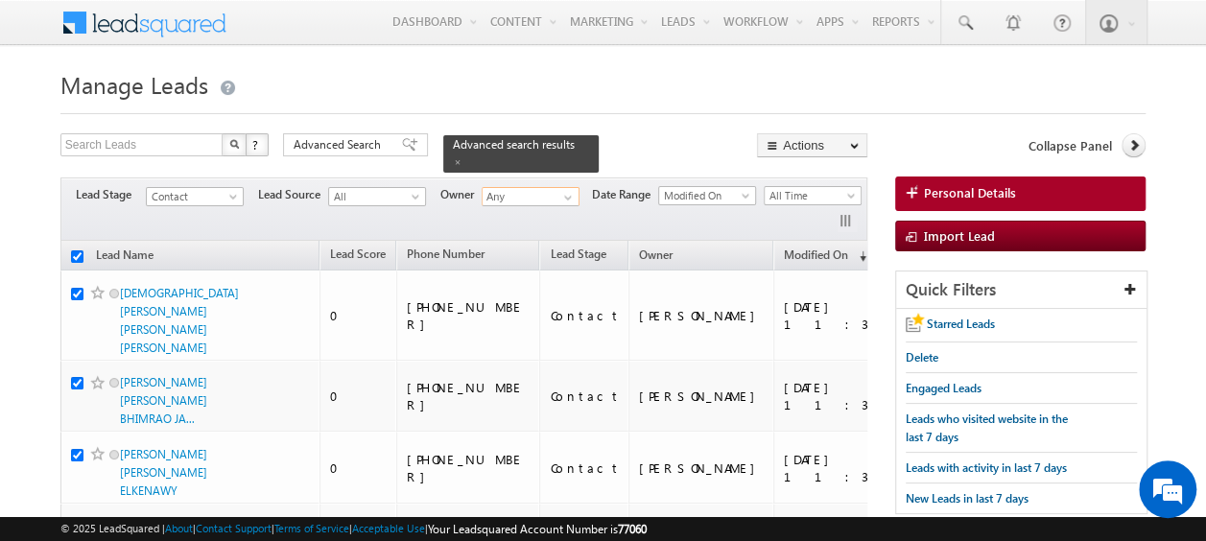
checkbox input "true"
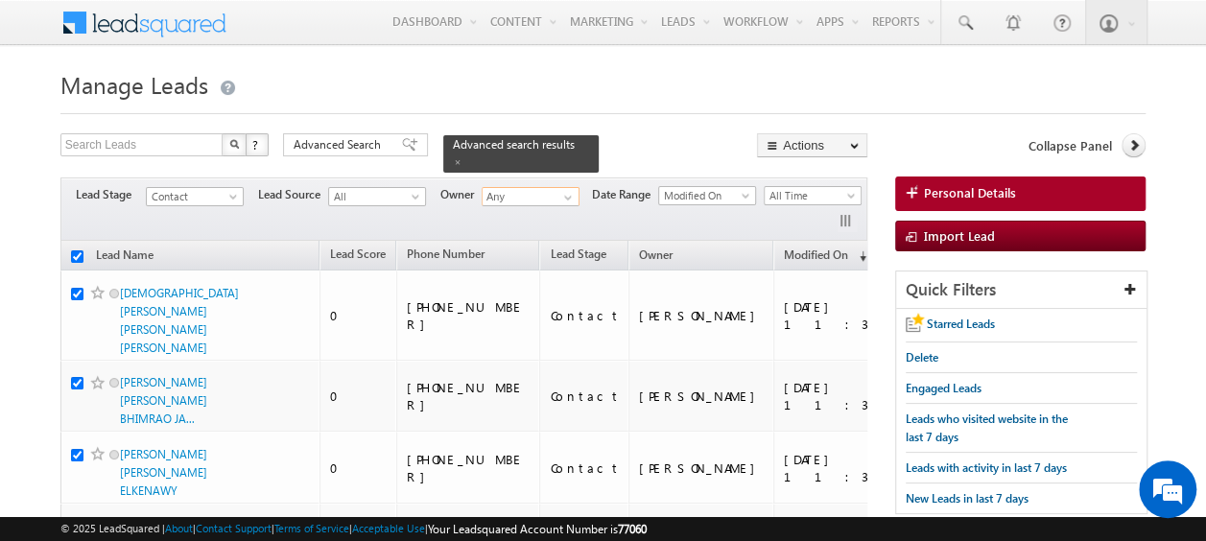
checkbox input "true"
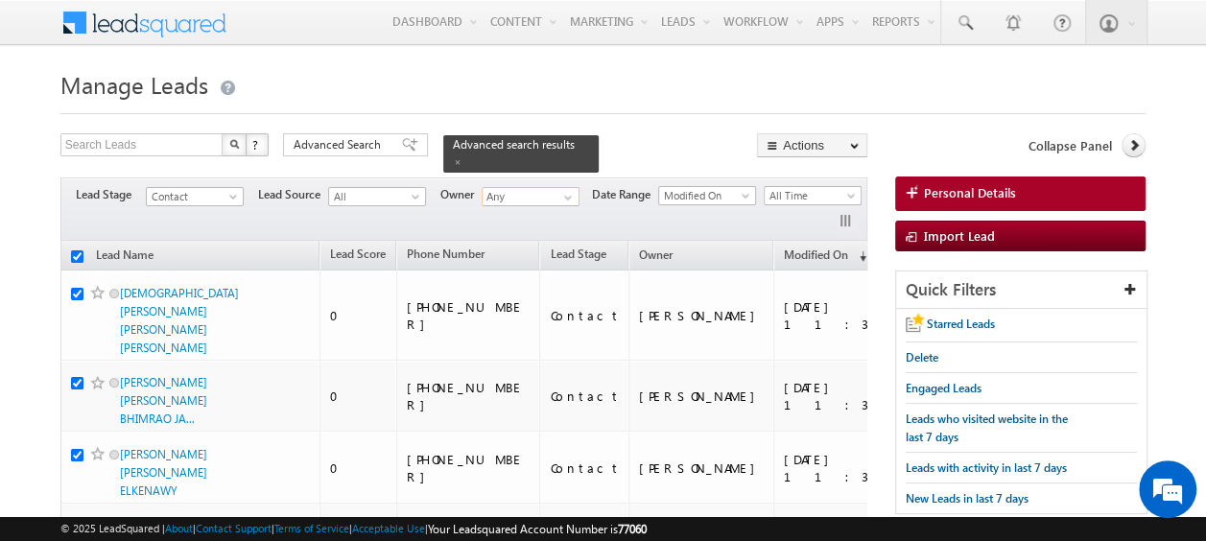
checkbox input "true"
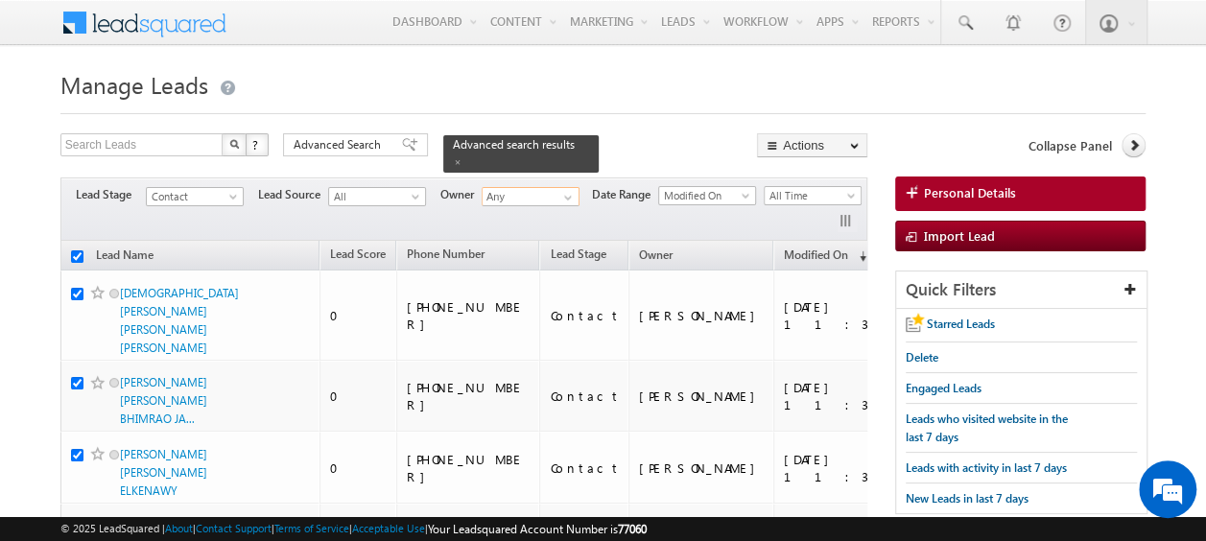
checkbox input "true"
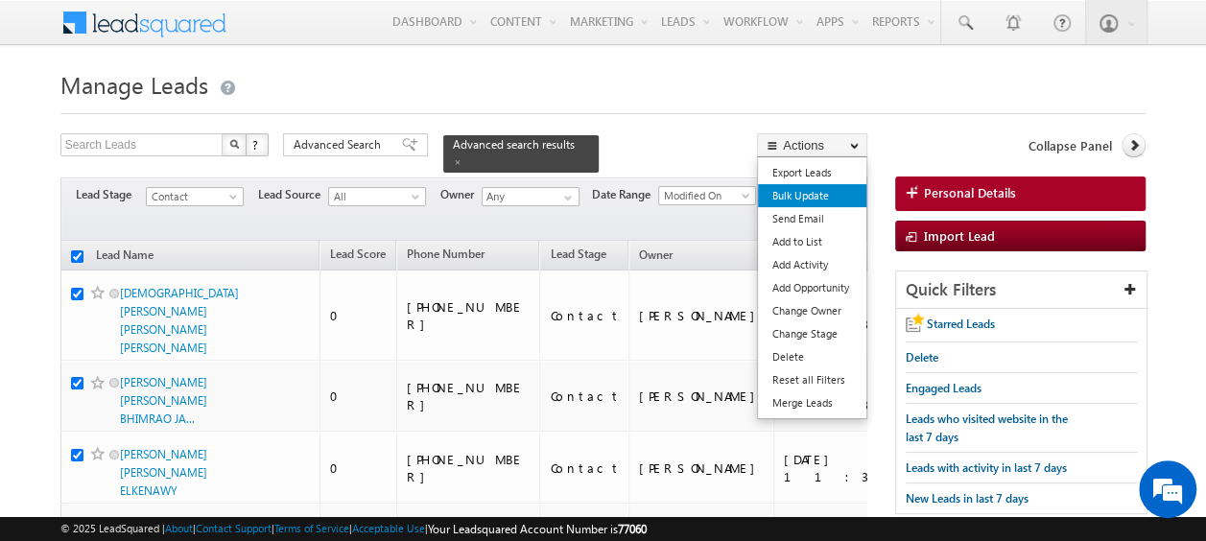
click at [813, 198] on link "Bulk Update" at bounding box center [812, 195] width 108 height 23
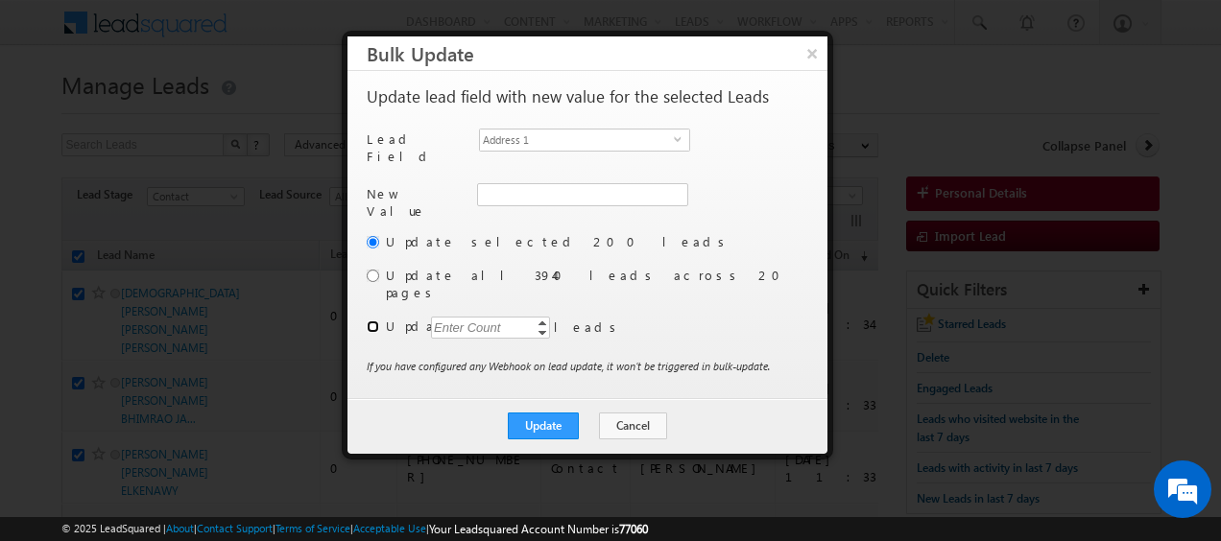
click at [374, 321] on input "radio" at bounding box center [373, 327] width 12 height 12
click at [485, 317] on div "Enter Count" at bounding box center [467, 328] width 73 height 22
click at [683, 142] on span "select" at bounding box center [681, 138] width 15 height 9
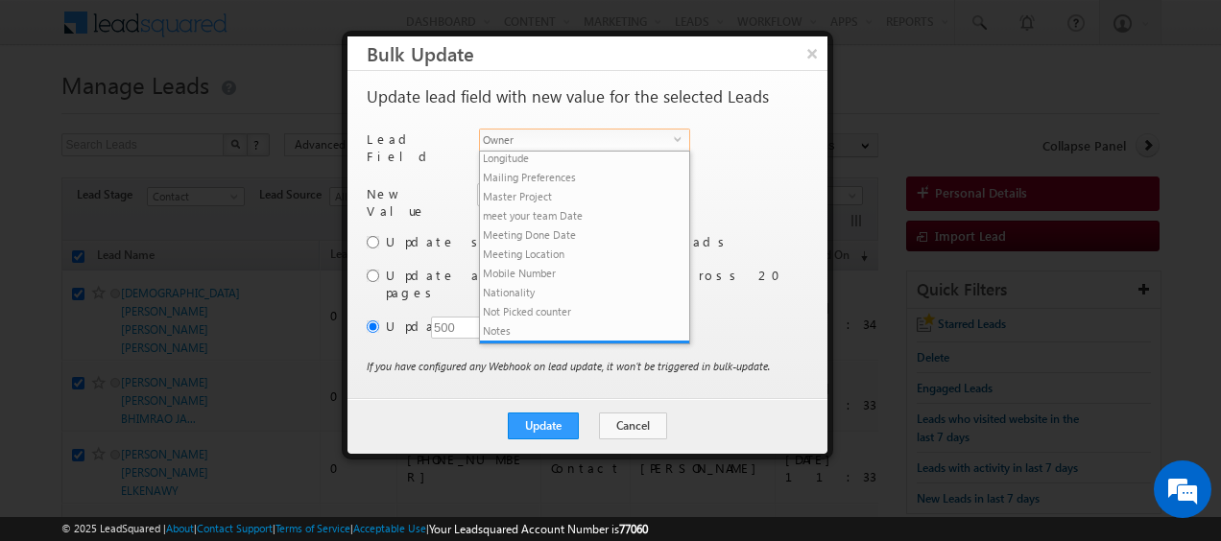
scroll to position [1383, 0]
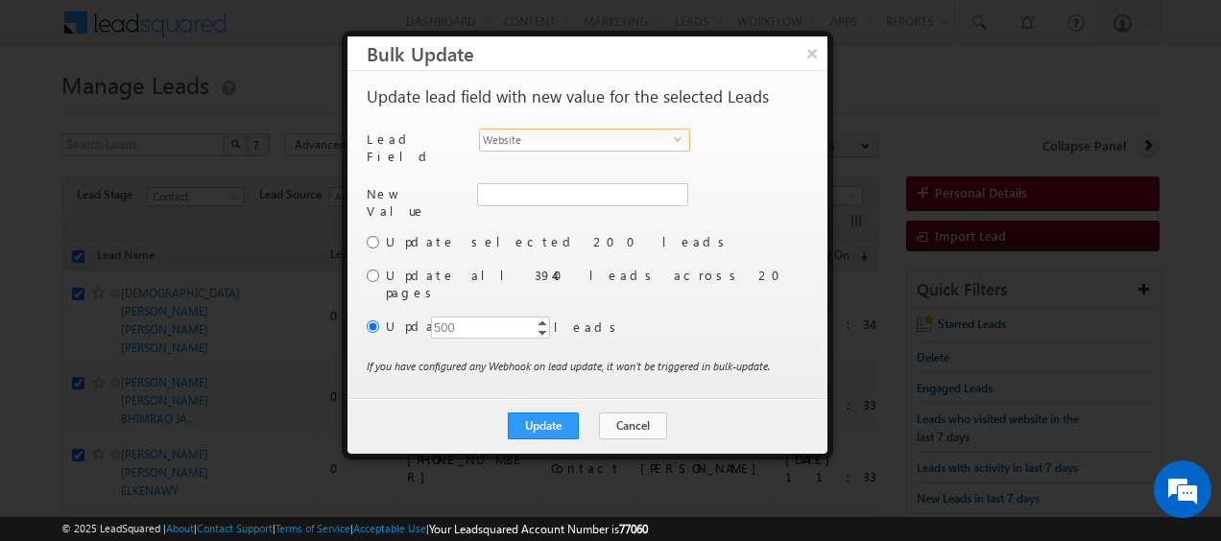
click at [683, 142] on span "select" at bounding box center [681, 138] width 15 height 9
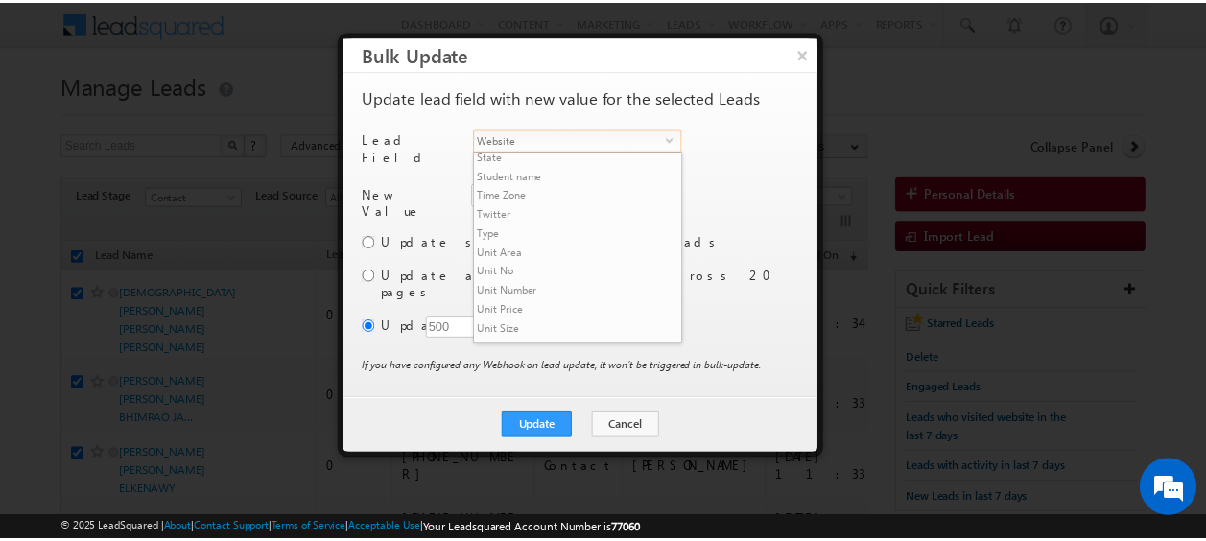
scroll to position [903, 0]
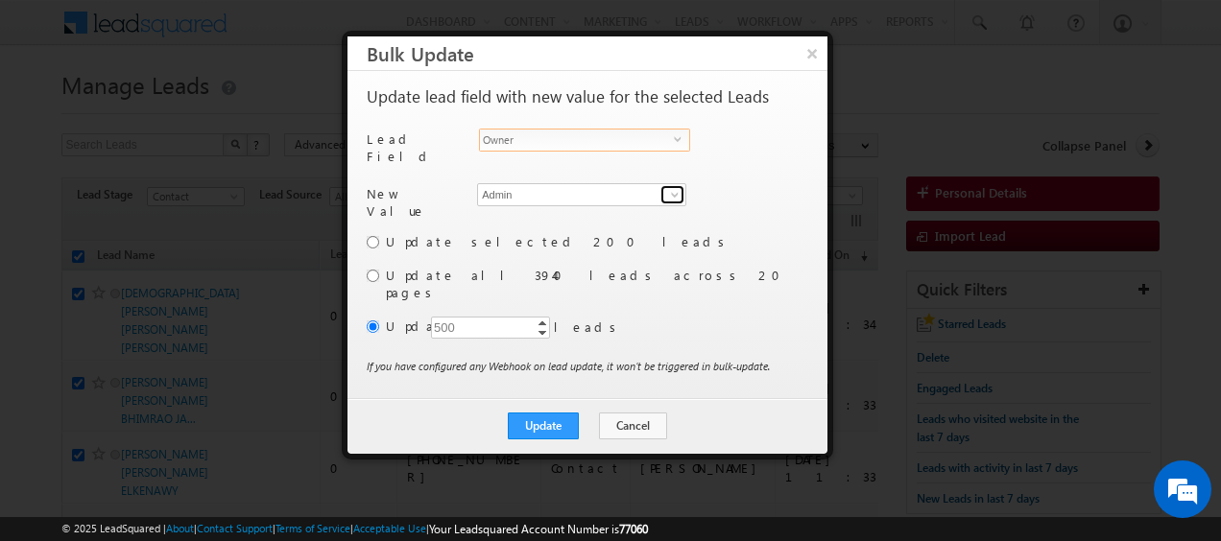
click at [674, 190] on span at bounding box center [674, 194] width 15 height 15
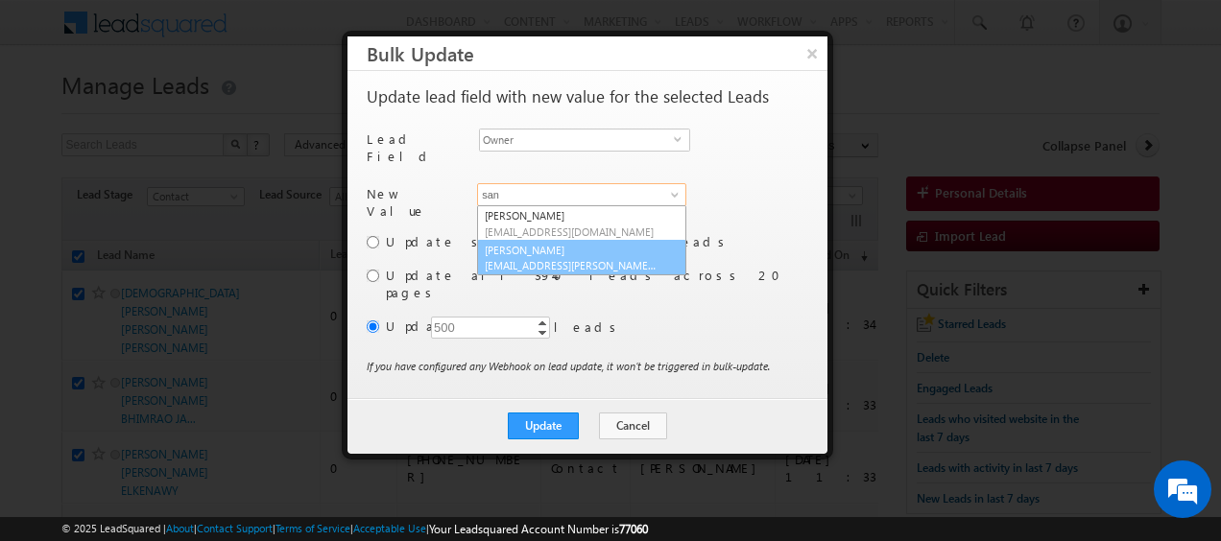
click at [549, 245] on link "Sanjay Rajpurohit sanjay.rajpurohit@indglobal.ae" at bounding box center [581, 258] width 209 height 36
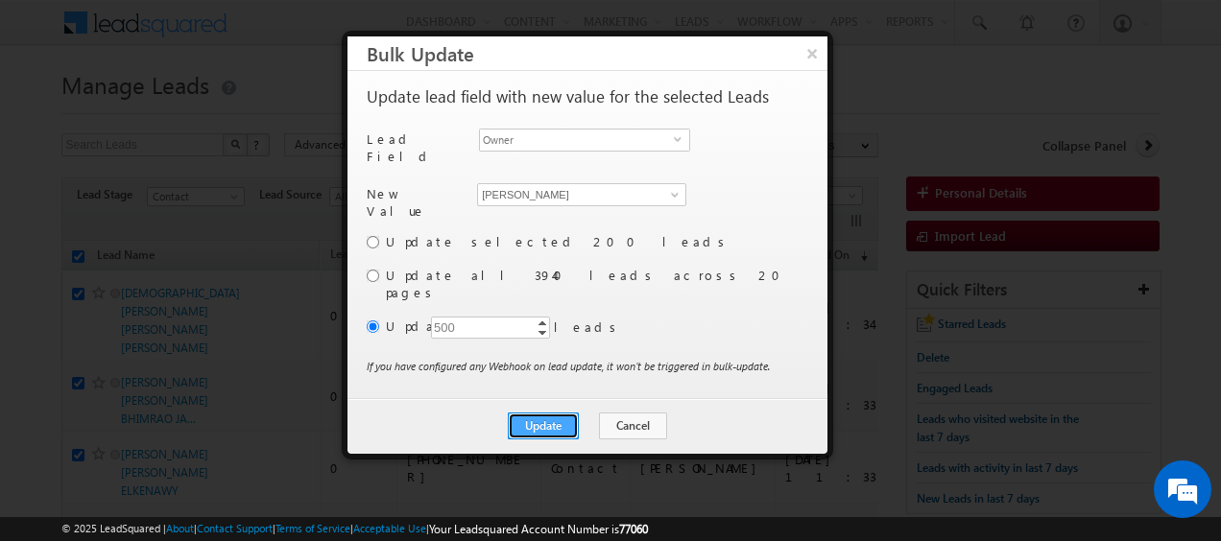
click at [554, 413] on button "Update" at bounding box center [543, 426] width 71 height 27
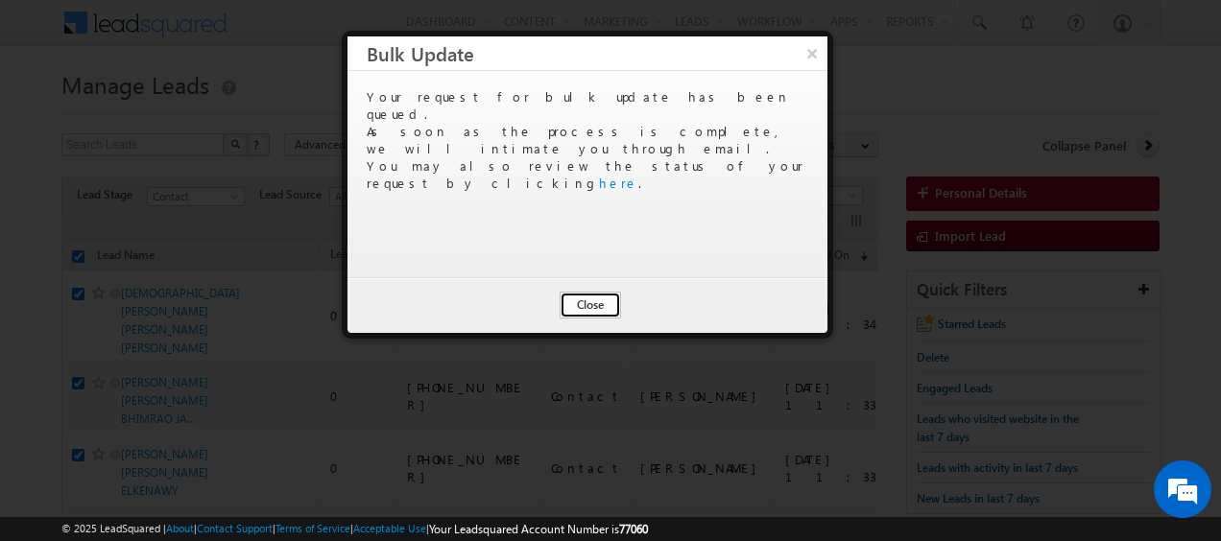
click at [587, 299] on button "Close" at bounding box center [589, 305] width 61 height 27
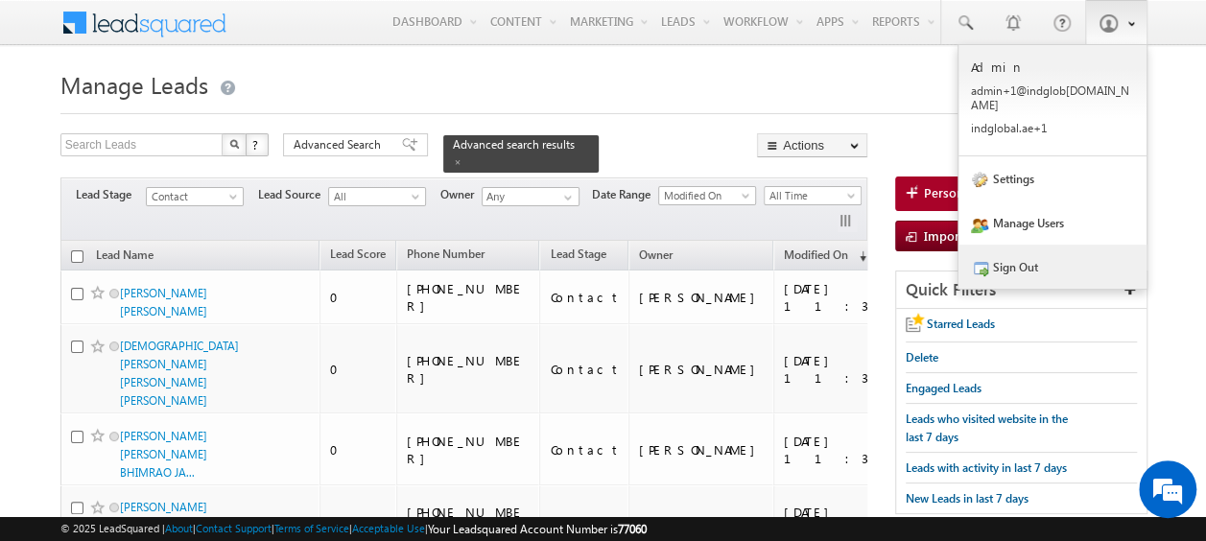
click at [1033, 248] on link "Sign Out" at bounding box center [1053, 267] width 188 height 44
